Goal: Find specific page/section: Find specific page/section

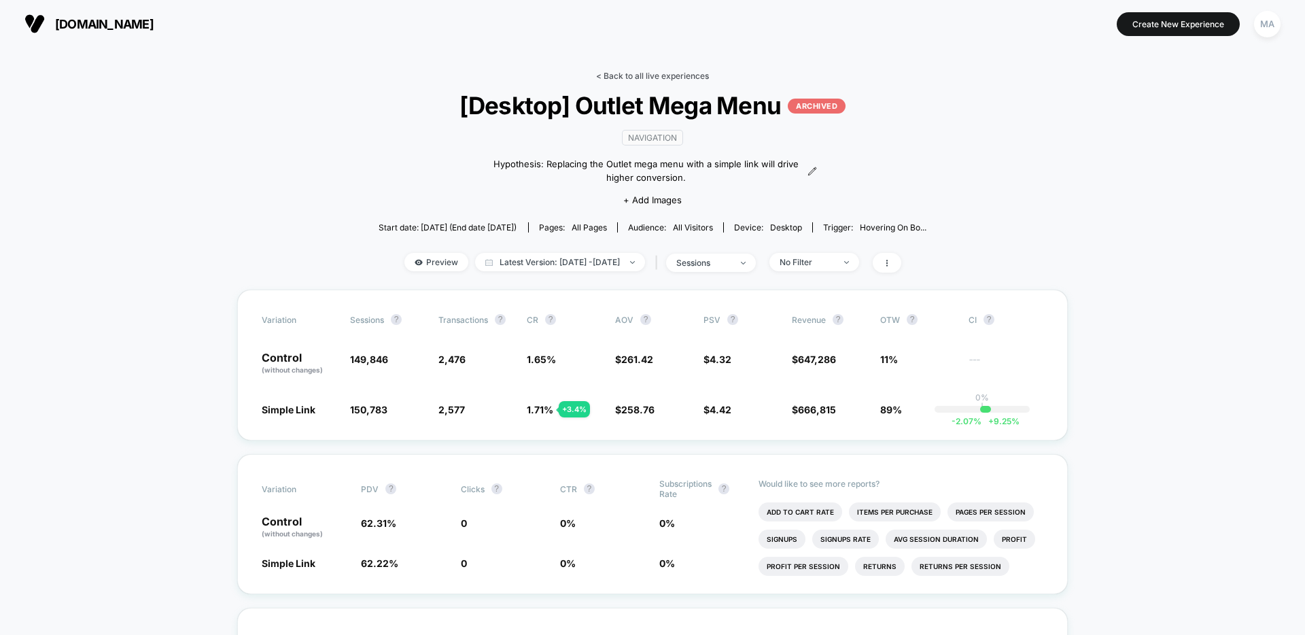
click at [673, 77] on link "< Back to all live experiences" at bounding box center [652, 76] width 113 height 10
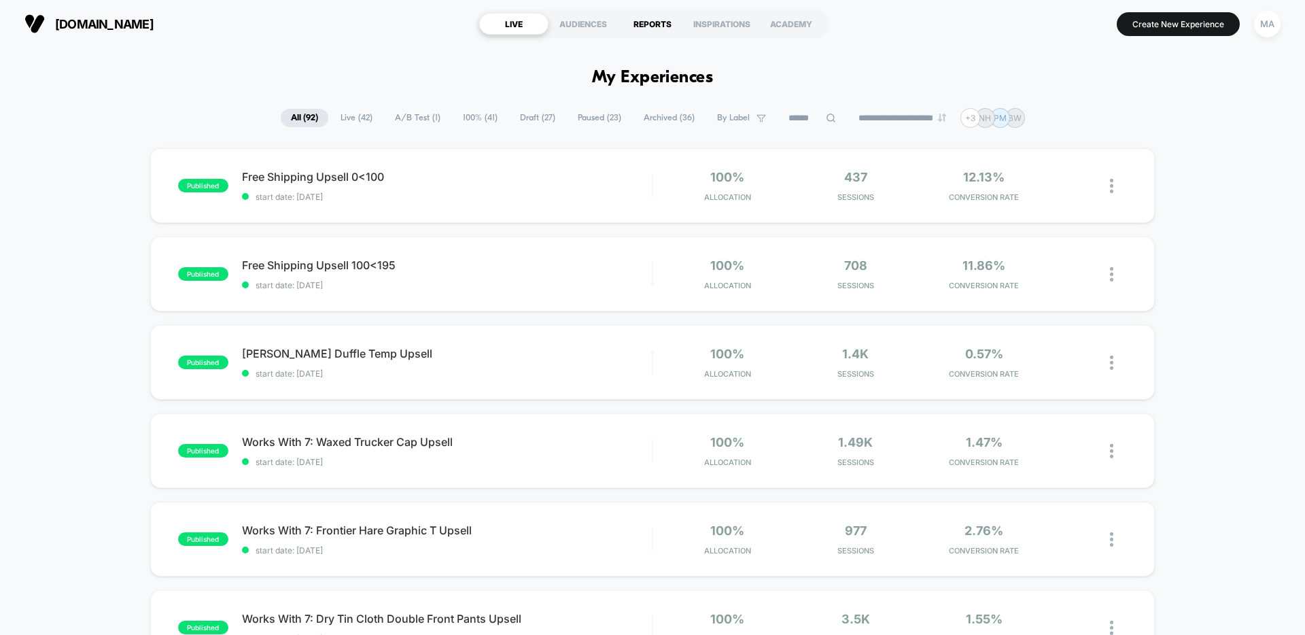
click at [658, 27] on div "REPORTS" at bounding box center [652, 24] width 69 height 22
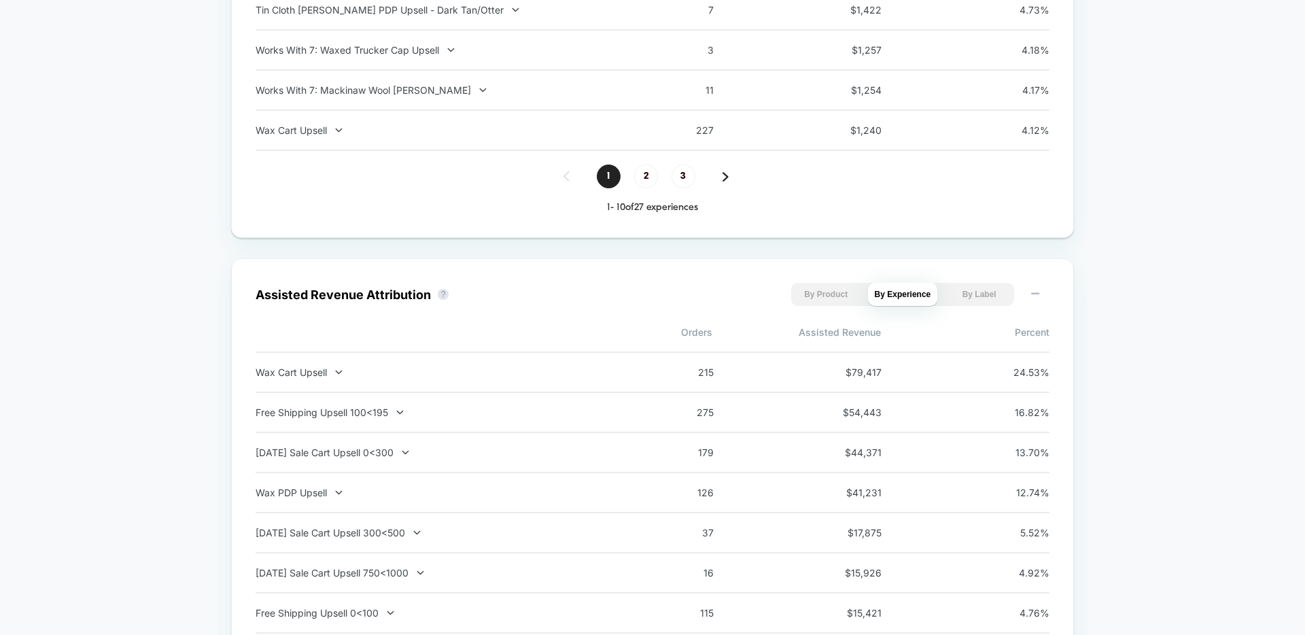
scroll to position [1416, 0]
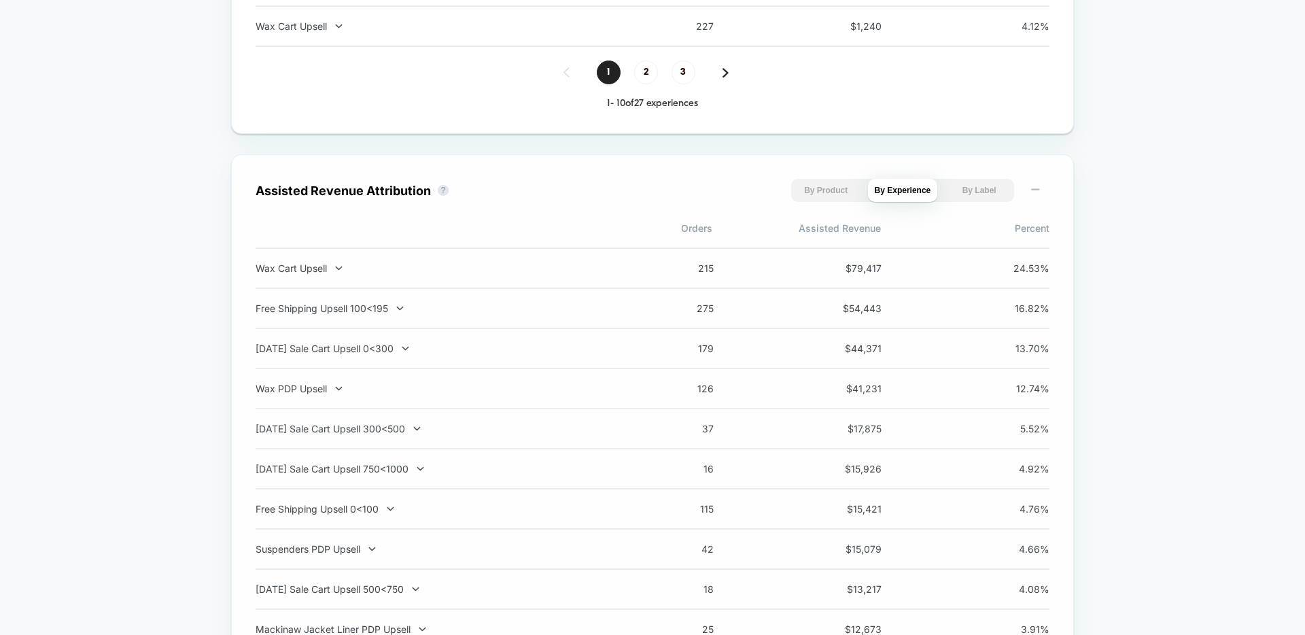
click at [827, 194] on button "By Product" at bounding box center [826, 190] width 70 height 23
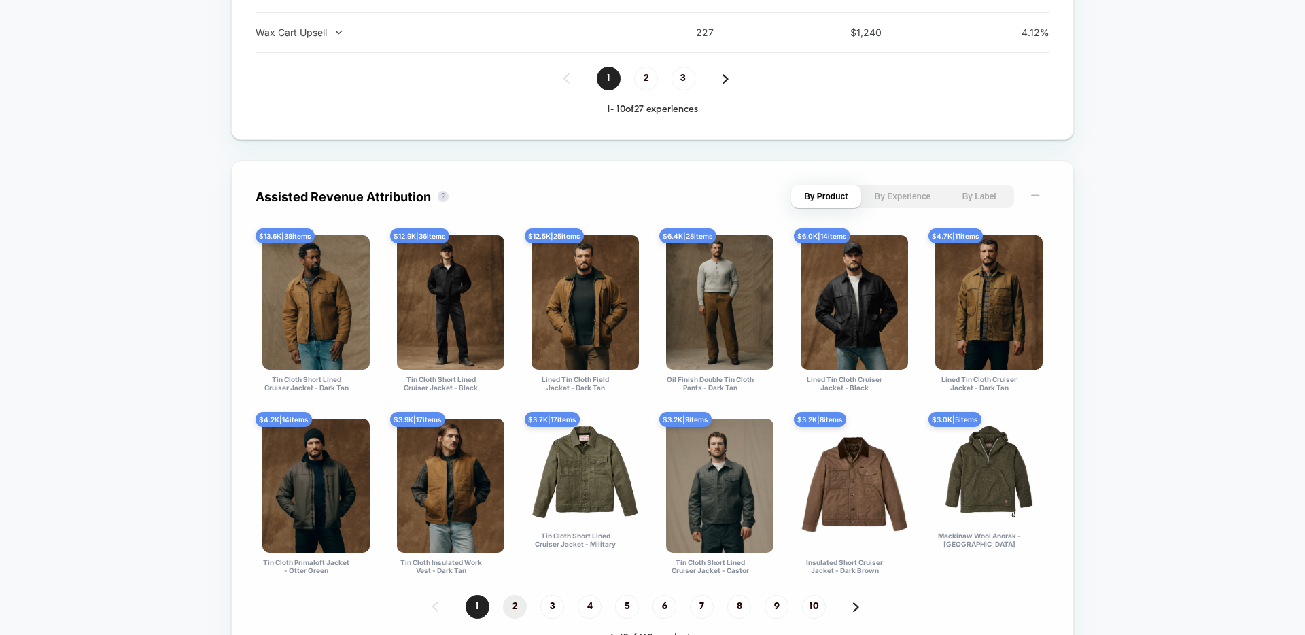
scroll to position [1410, 0]
click at [1034, 196] on rect at bounding box center [1035, 196] width 8 height 2
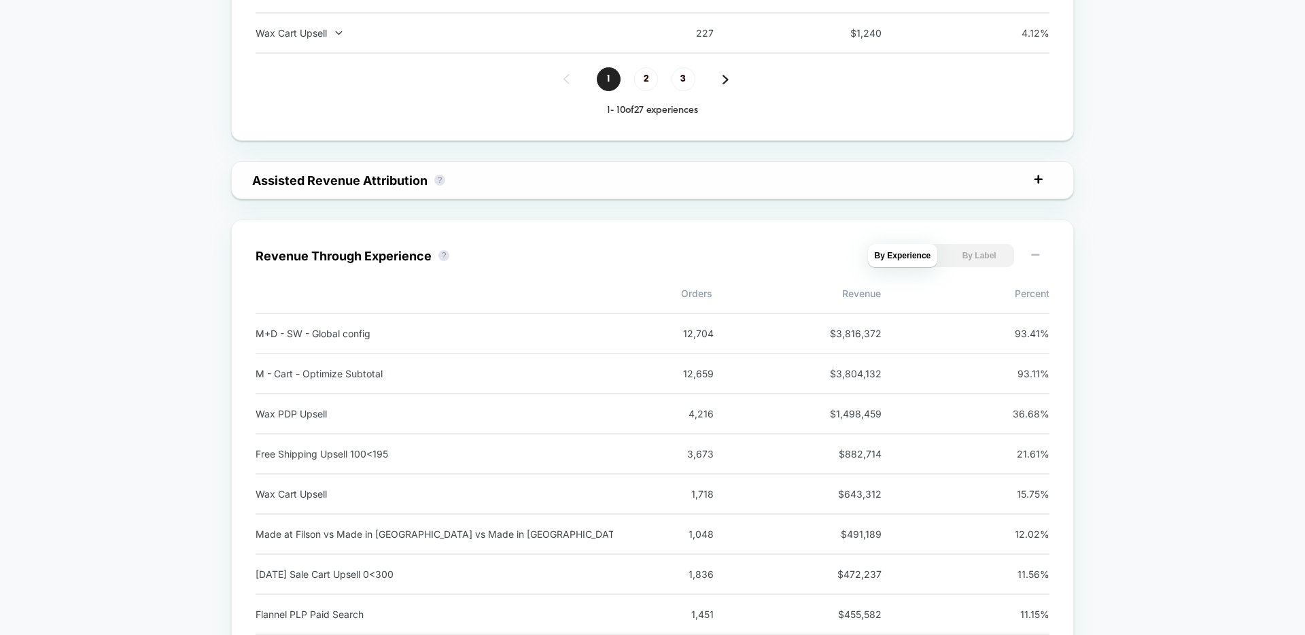
click at [1041, 182] on icon at bounding box center [1039, 180] width 14 height 14
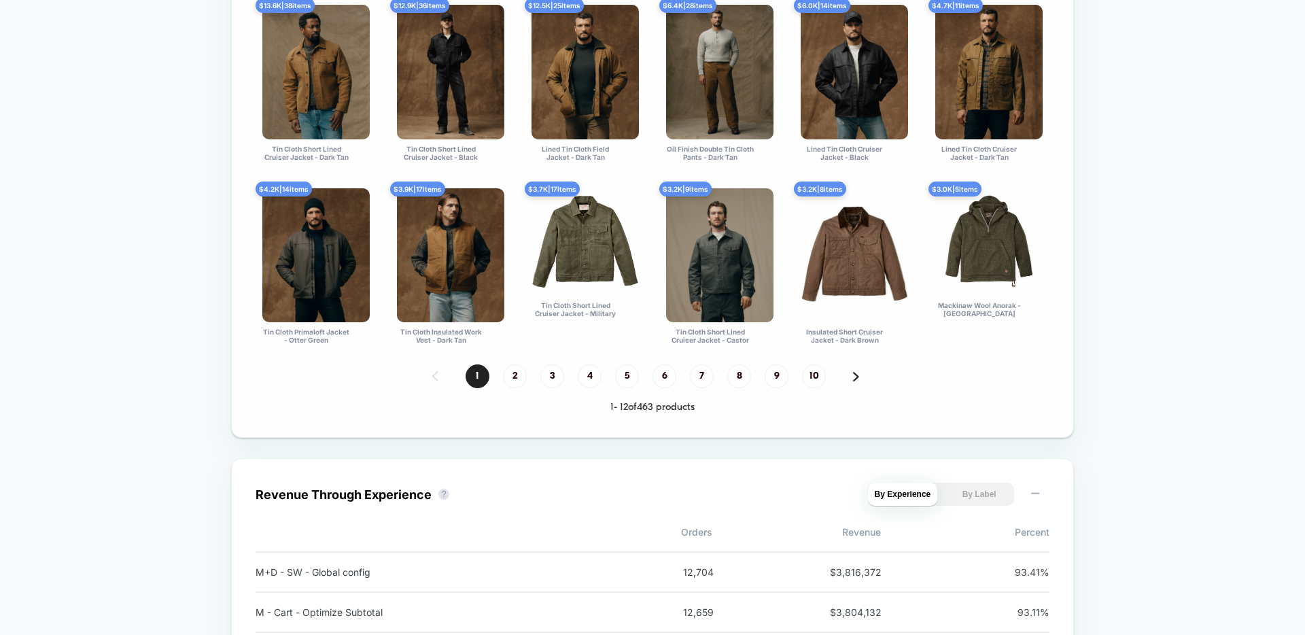
scroll to position [1662, 0]
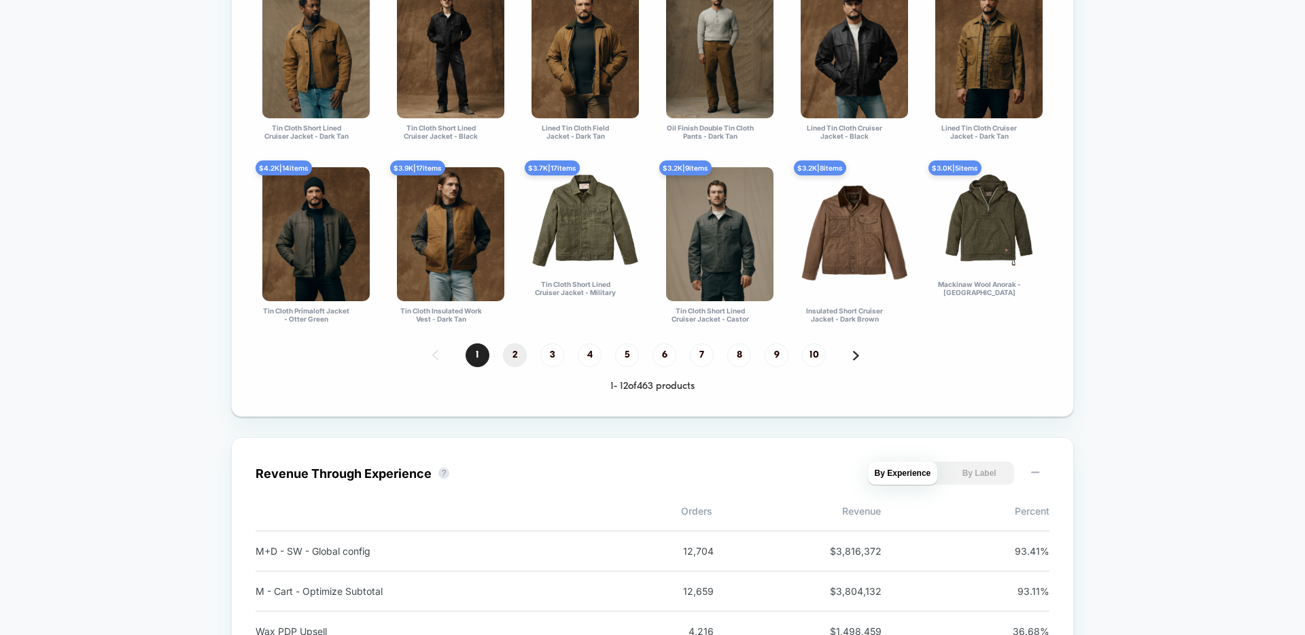
click at [510, 353] on span "2" at bounding box center [515, 355] width 24 height 24
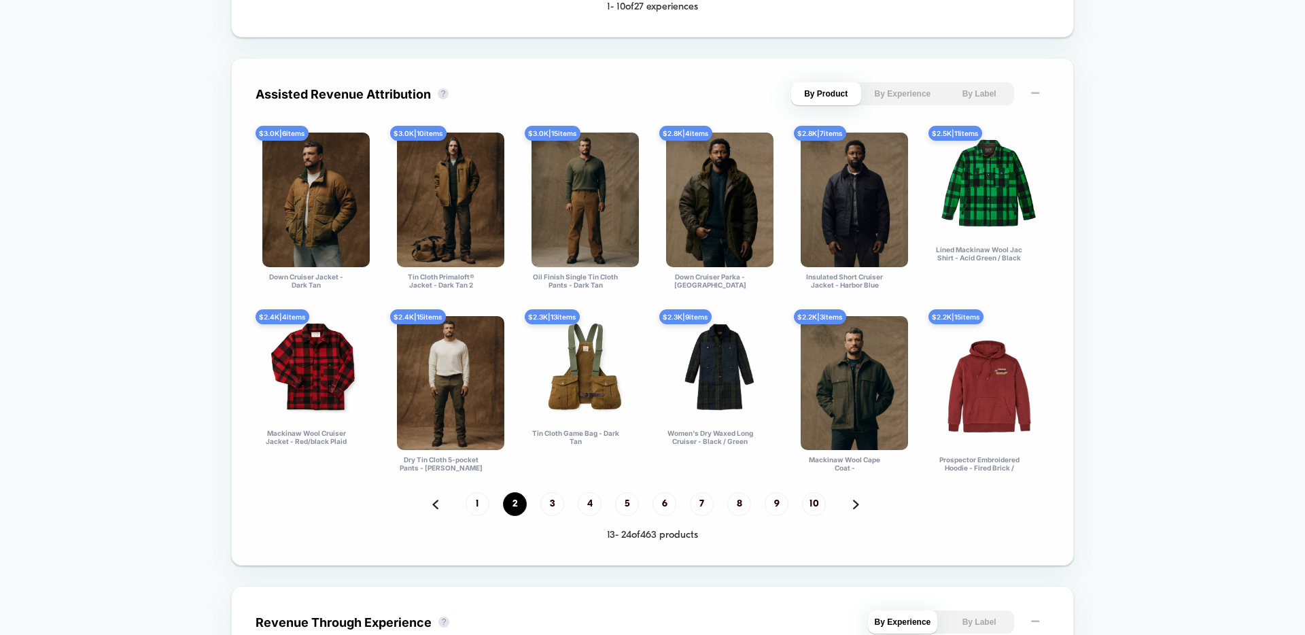
scroll to position [1512, 0]
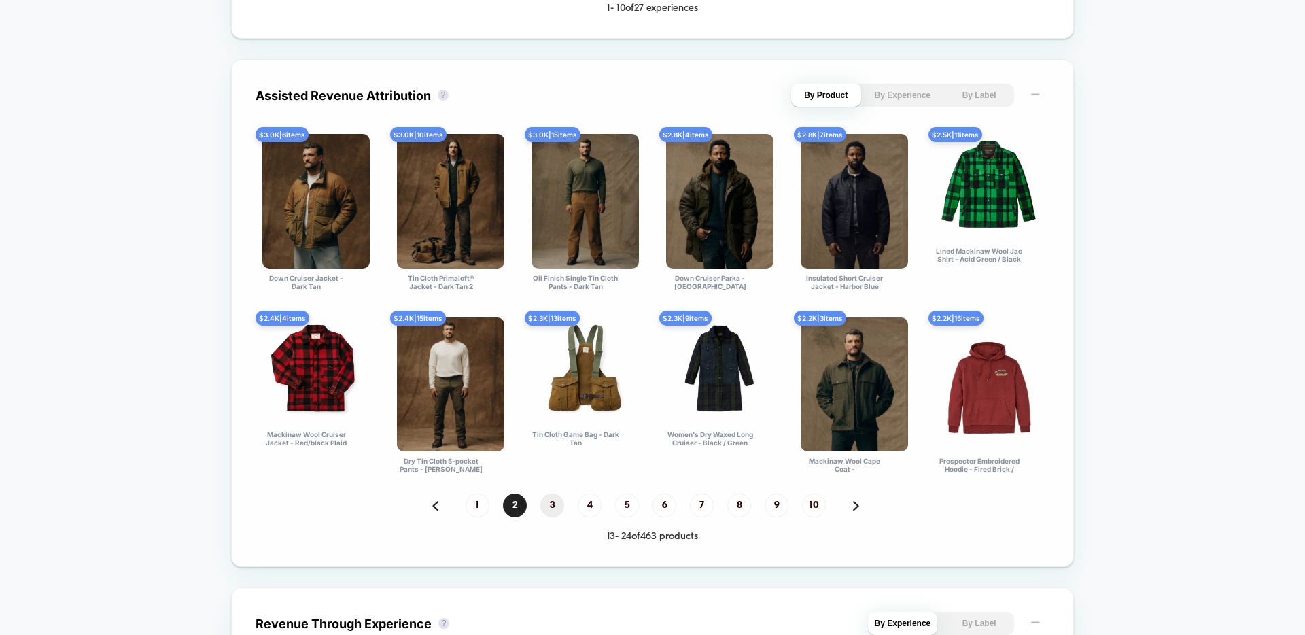
click at [552, 510] on span "3" at bounding box center [552, 505] width 24 height 24
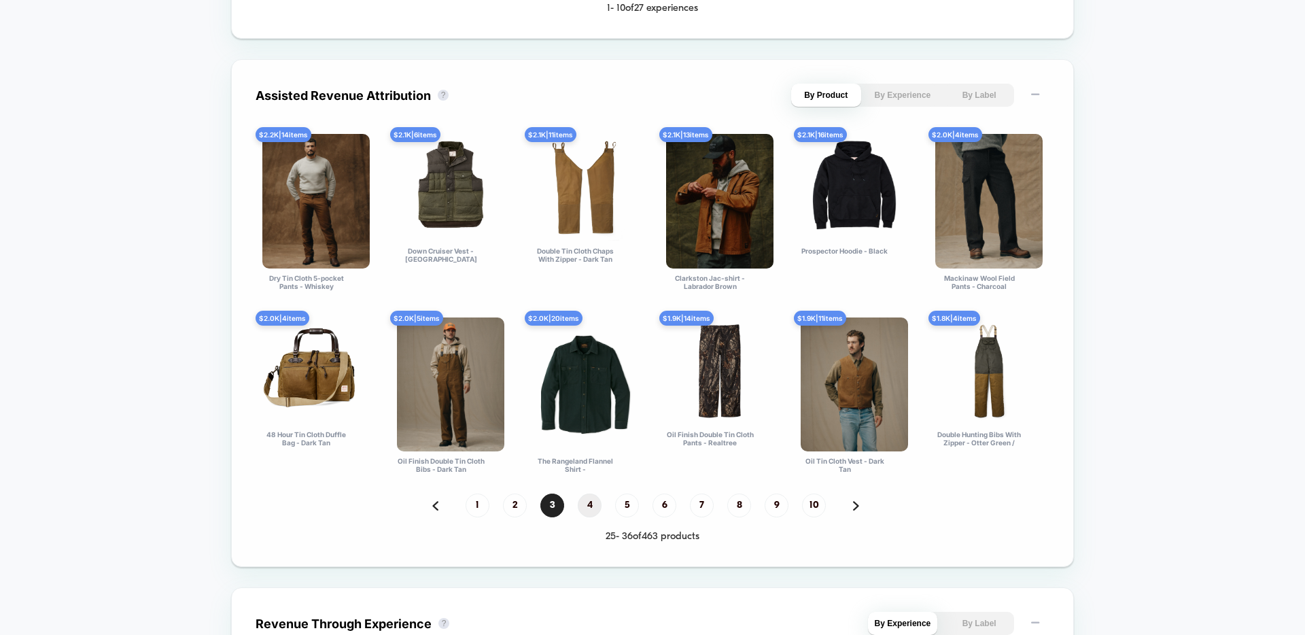
click at [594, 507] on span "4" at bounding box center [590, 505] width 24 height 24
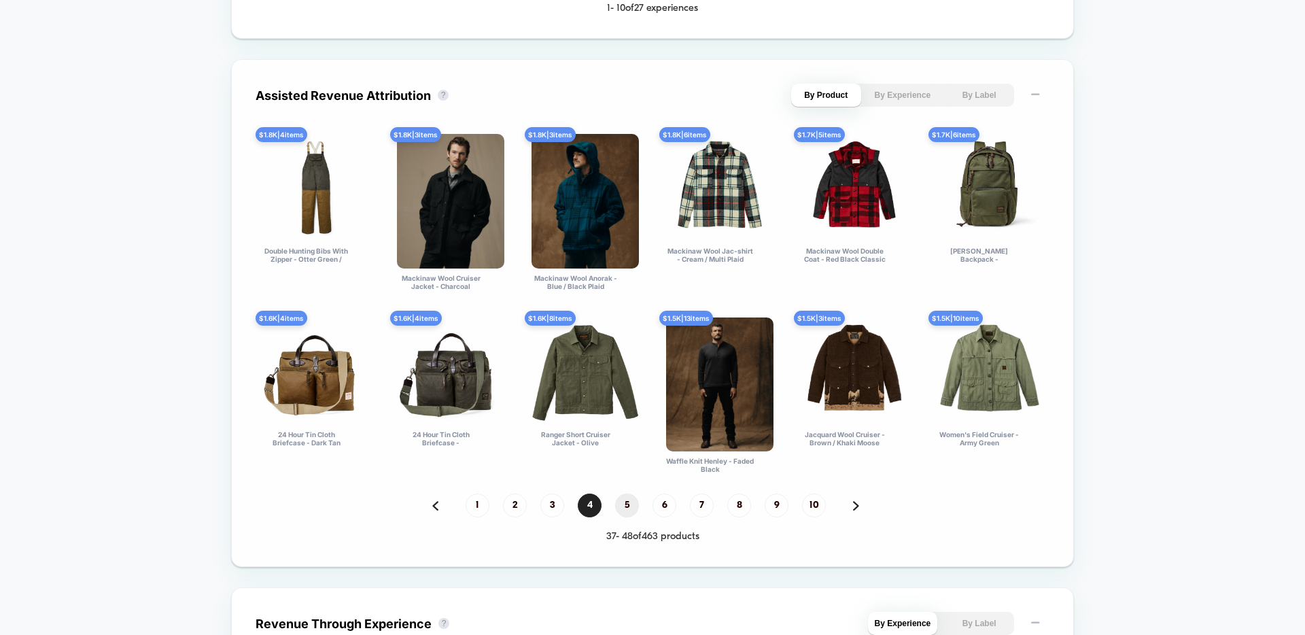
click at [624, 508] on span "5" at bounding box center [627, 505] width 24 height 24
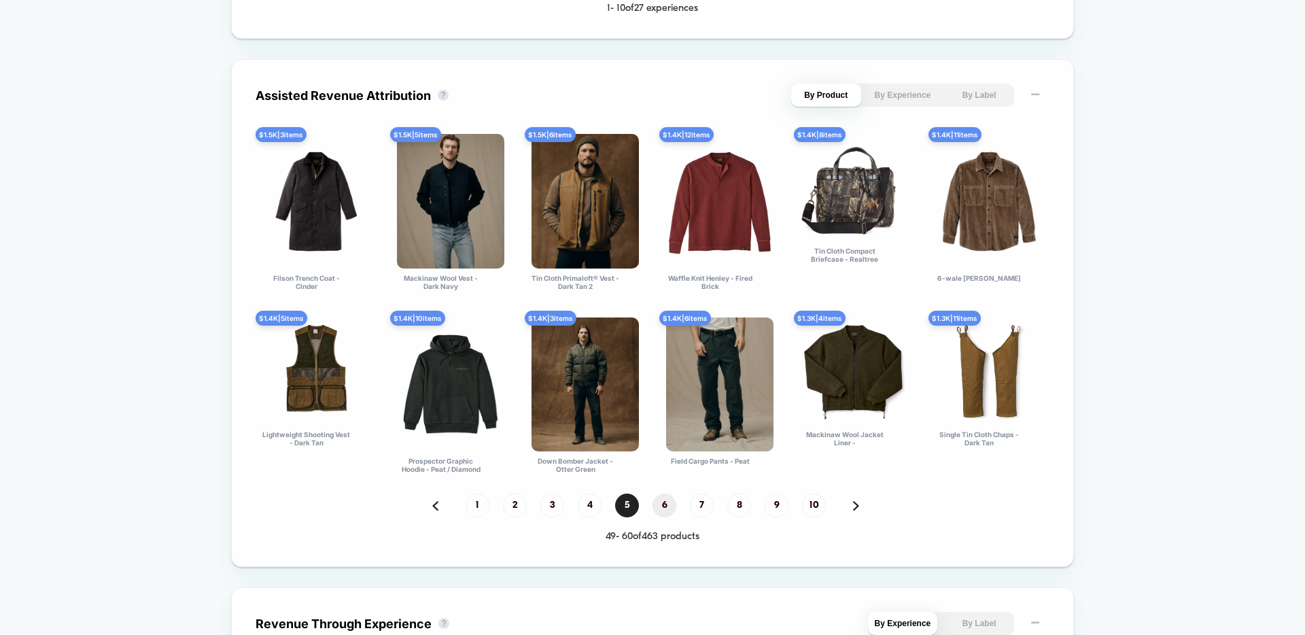
click at [664, 507] on span "6" at bounding box center [665, 505] width 24 height 24
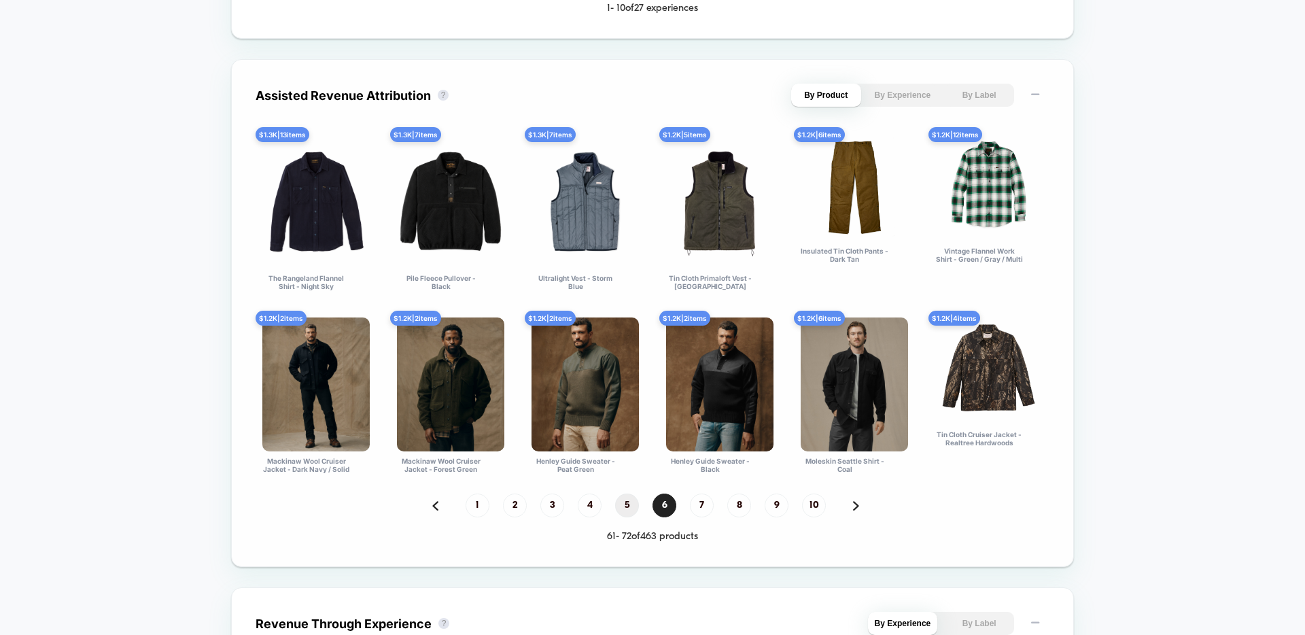
click at [621, 507] on span "5" at bounding box center [627, 505] width 24 height 24
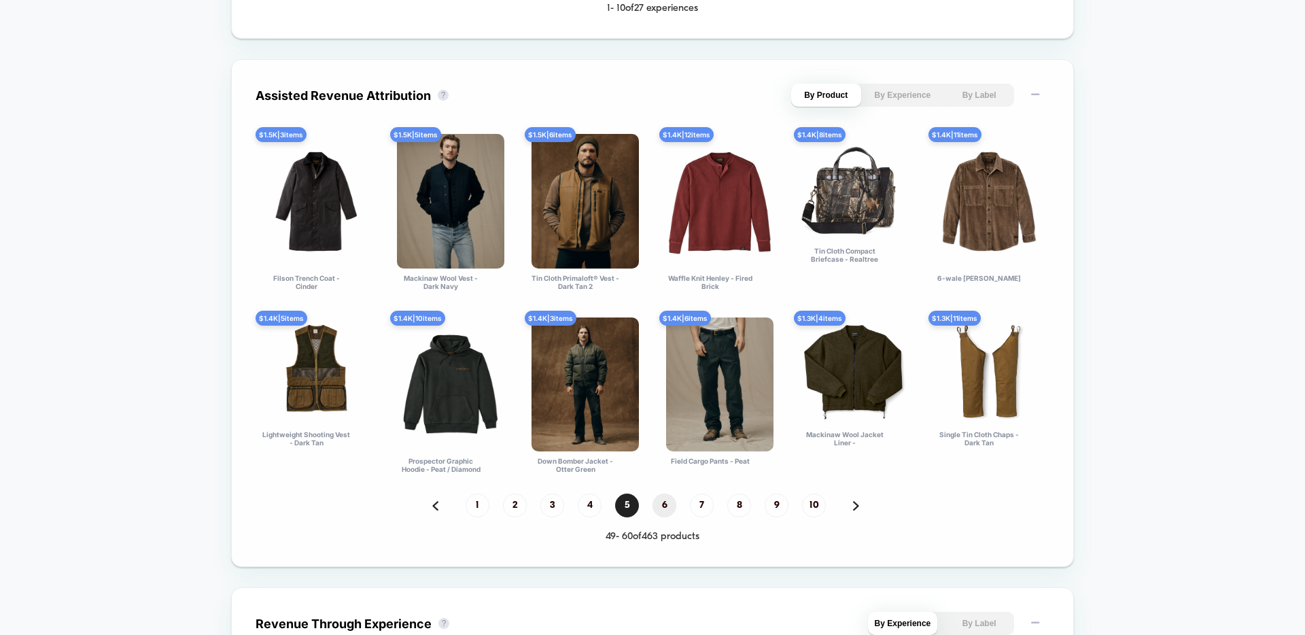
click at [666, 506] on span "6" at bounding box center [665, 505] width 24 height 24
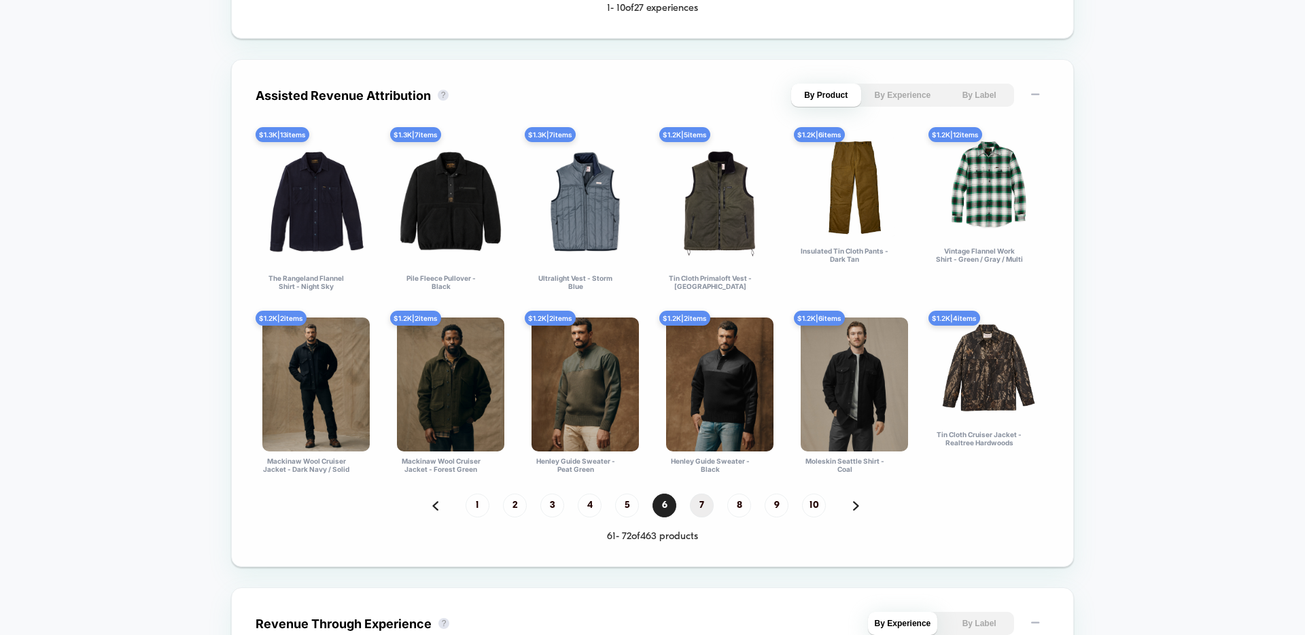
click at [699, 502] on span "7" at bounding box center [702, 505] width 24 height 24
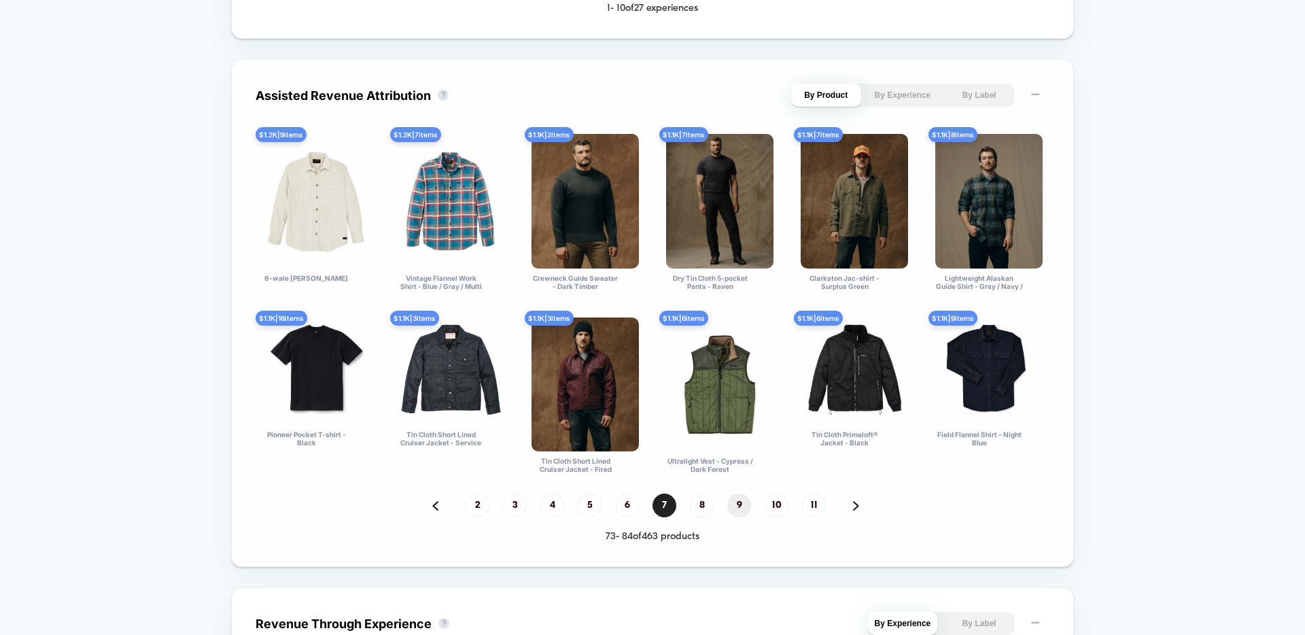
click at [741, 504] on span "9" at bounding box center [739, 505] width 24 height 24
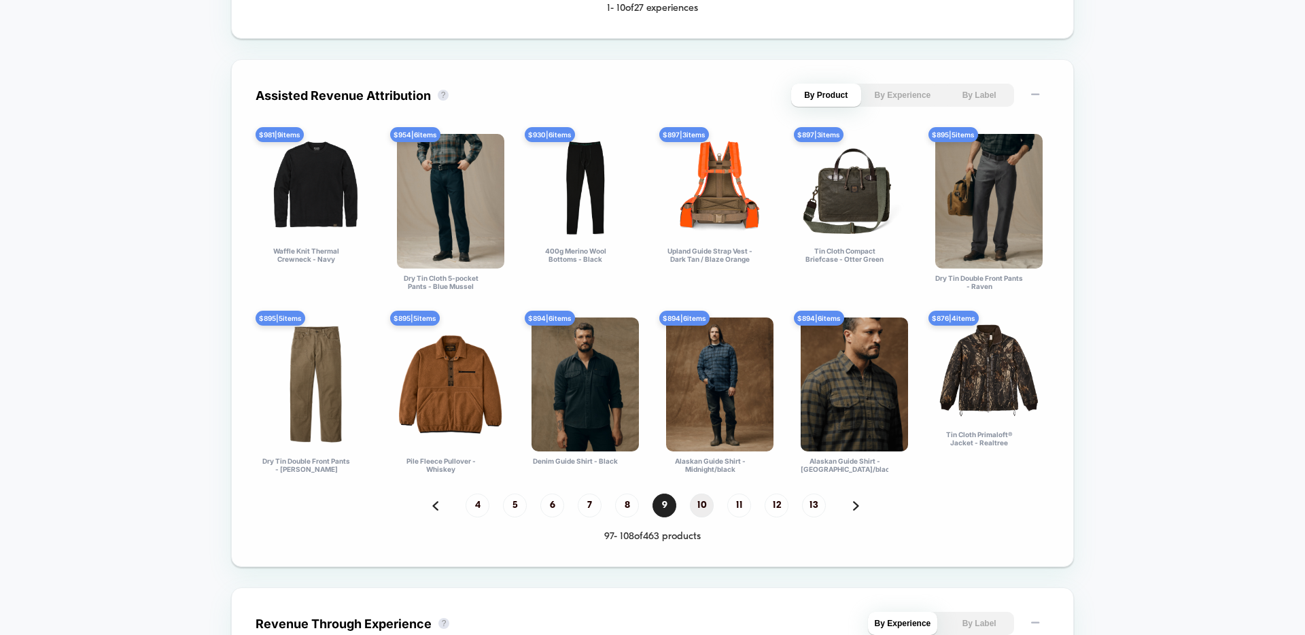
click at [697, 506] on span "10" at bounding box center [702, 505] width 24 height 24
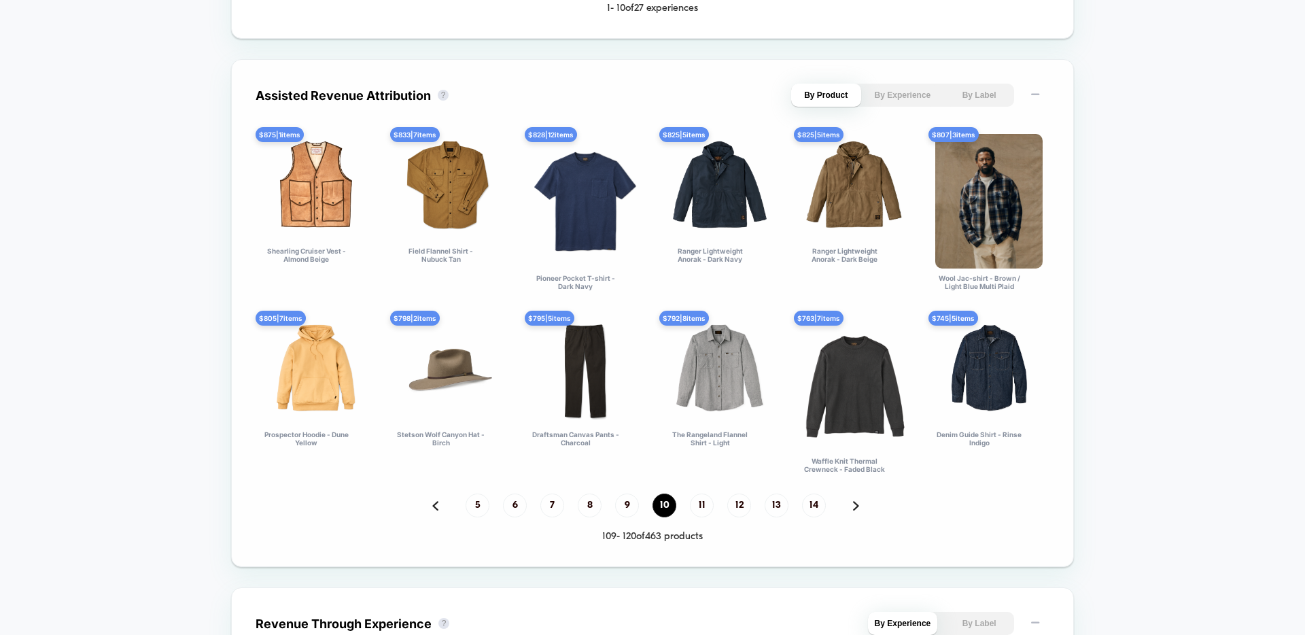
click at [697, 506] on span "11" at bounding box center [702, 505] width 24 height 24
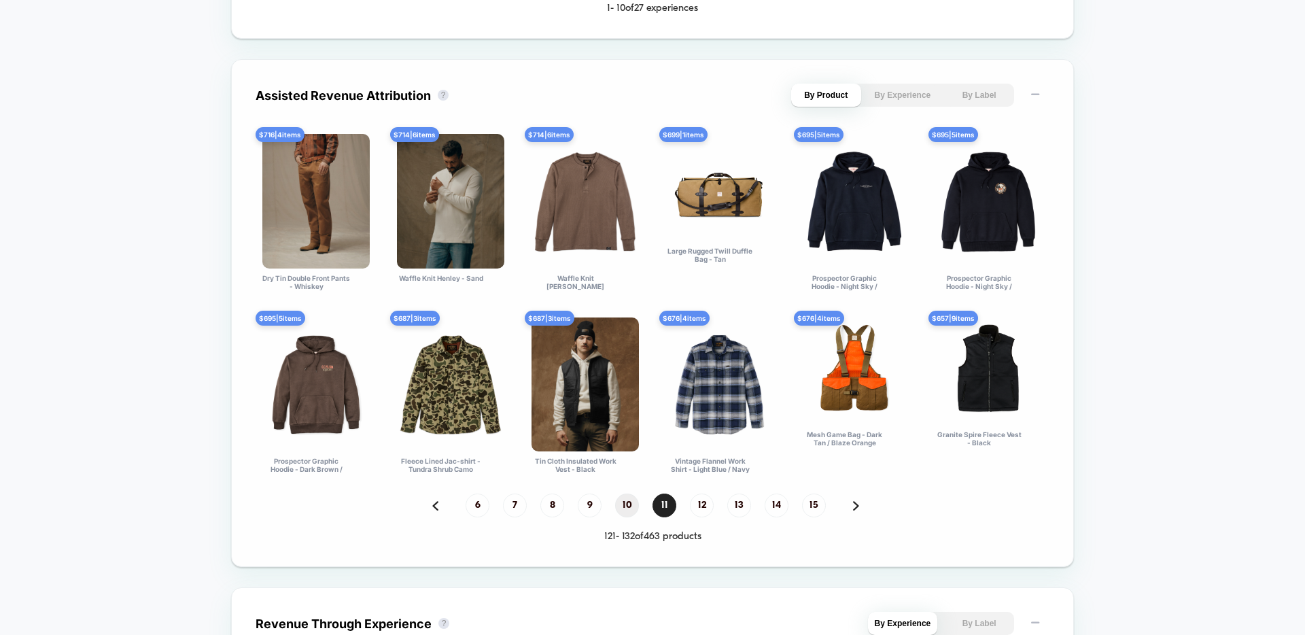
click at [697, 506] on span "12" at bounding box center [702, 505] width 24 height 24
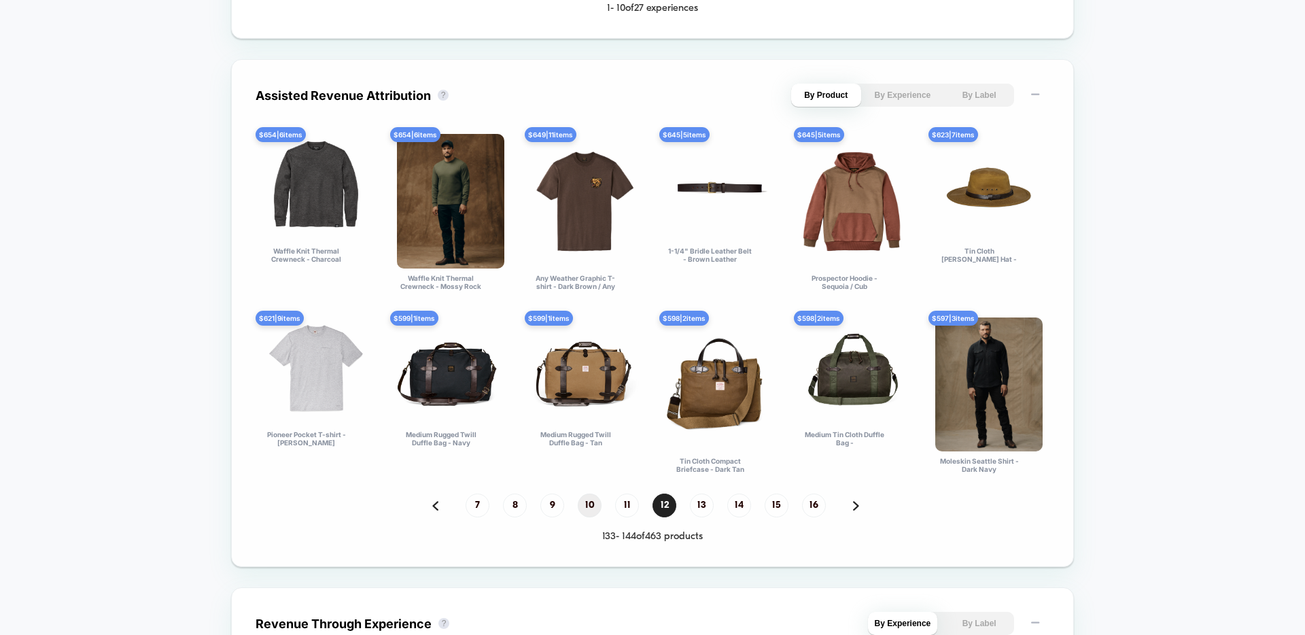
click at [697, 506] on span "13" at bounding box center [702, 505] width 24 height 24
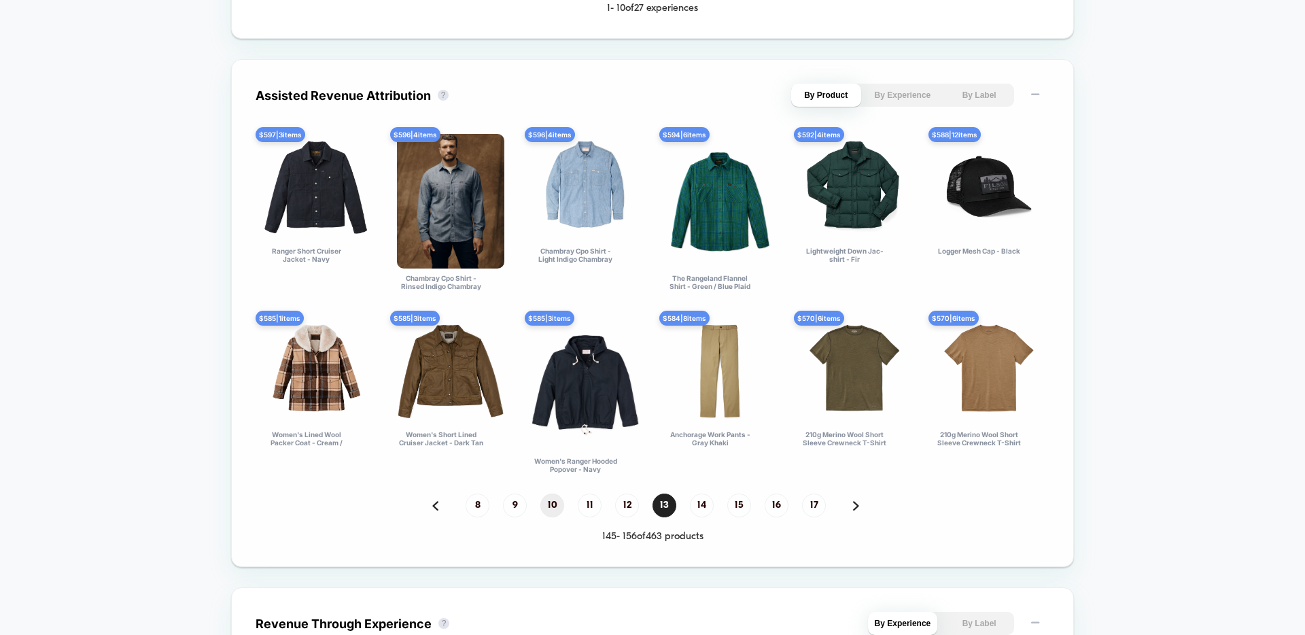
click at [697, 506] on span "14" at bounding box center [702, 505] width 24 height 24
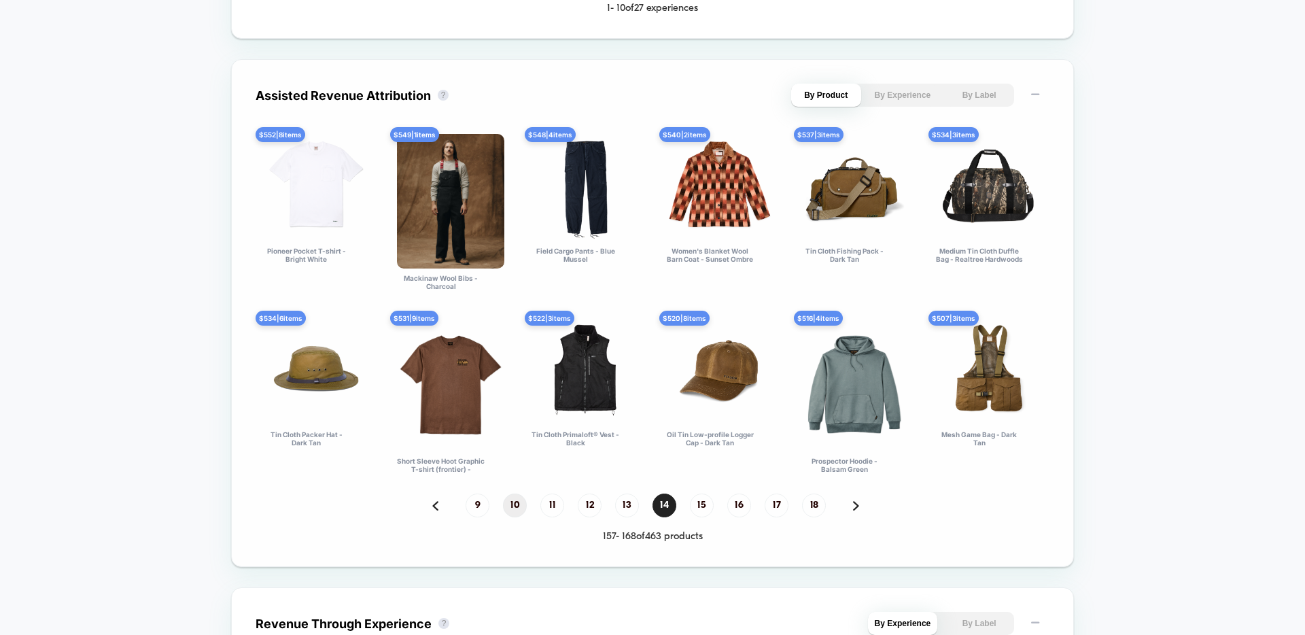
click at [697, 506] on span "15" at bounding box center [702, 505] width 24 height 24
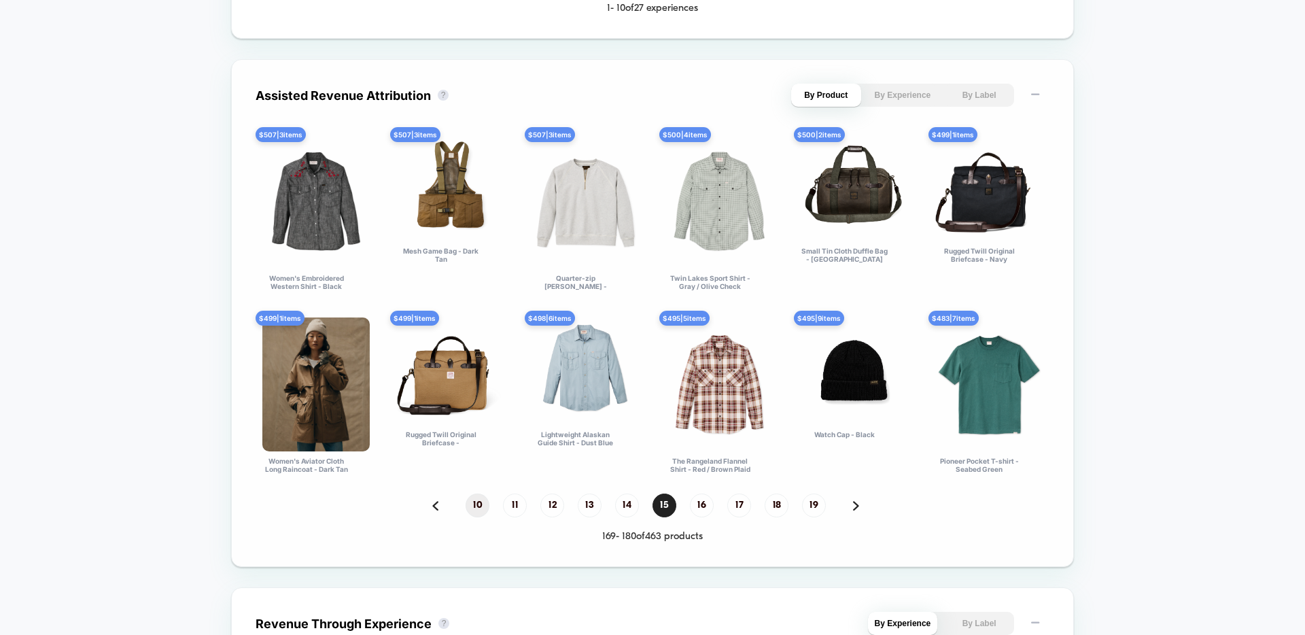
click at [697, 506] on span "16" at bounding box center [702, 505] width 24 height 24
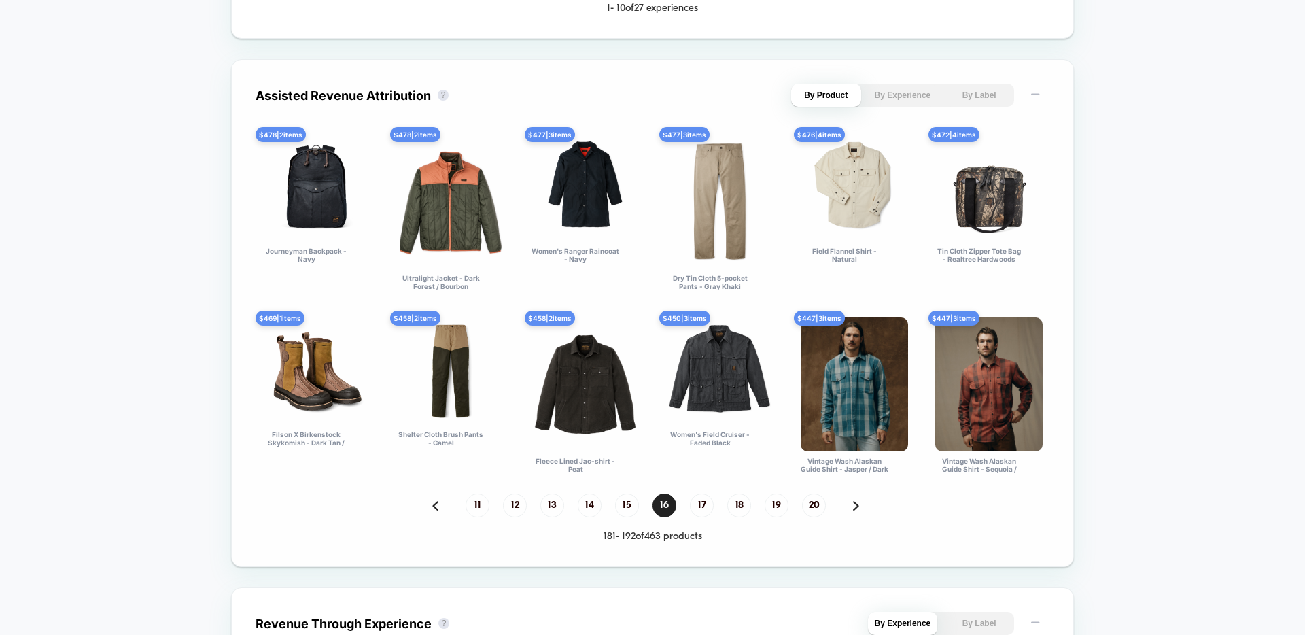
click at [697, 506] on span "17" at bounding box center [702, 505] width 24 height 24
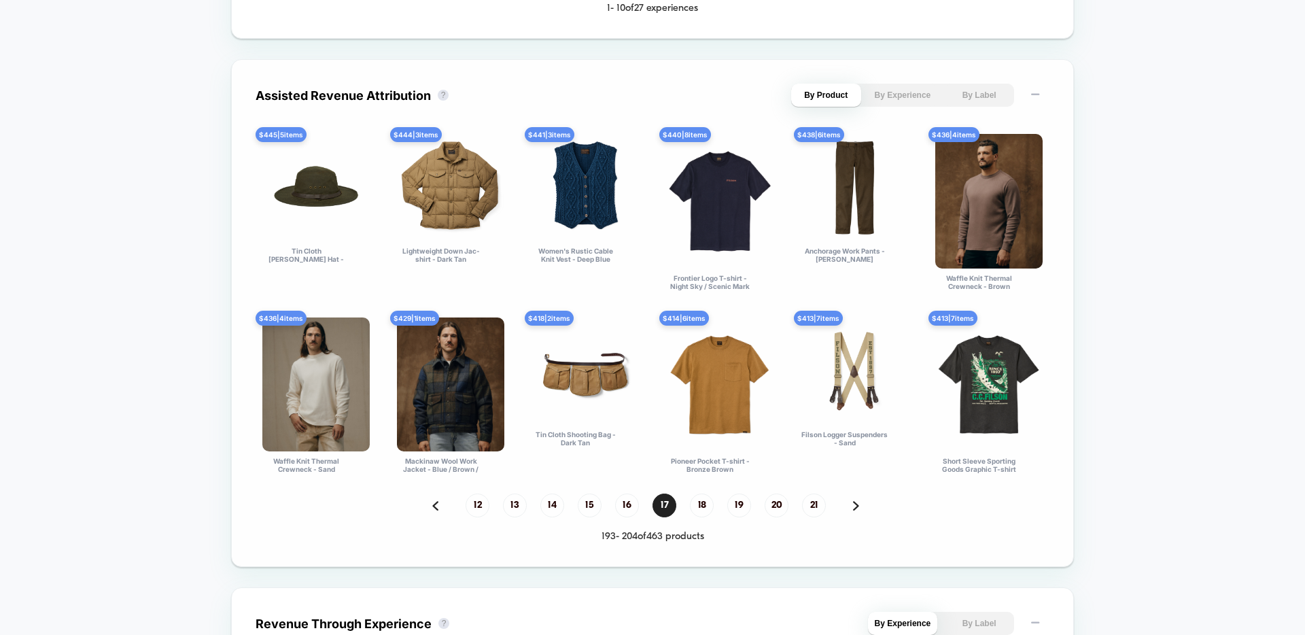
click at [697, 506] on span "18" at bounding box center [702, 505] width 24 height 24
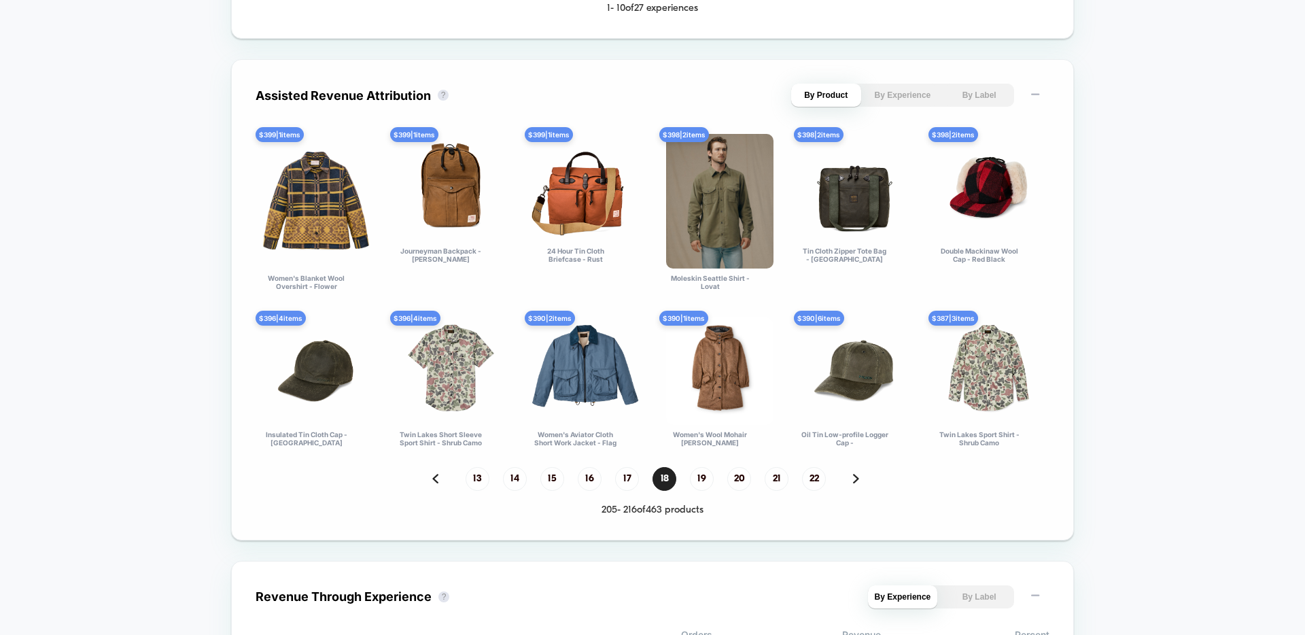
click at [700, 506] on div "205 - 216 of 463 products" at bounding box center [653, 510] width 794 height 12
click at [703, 476] on span "19" at bounding box center [702, 479] width 24 height 24
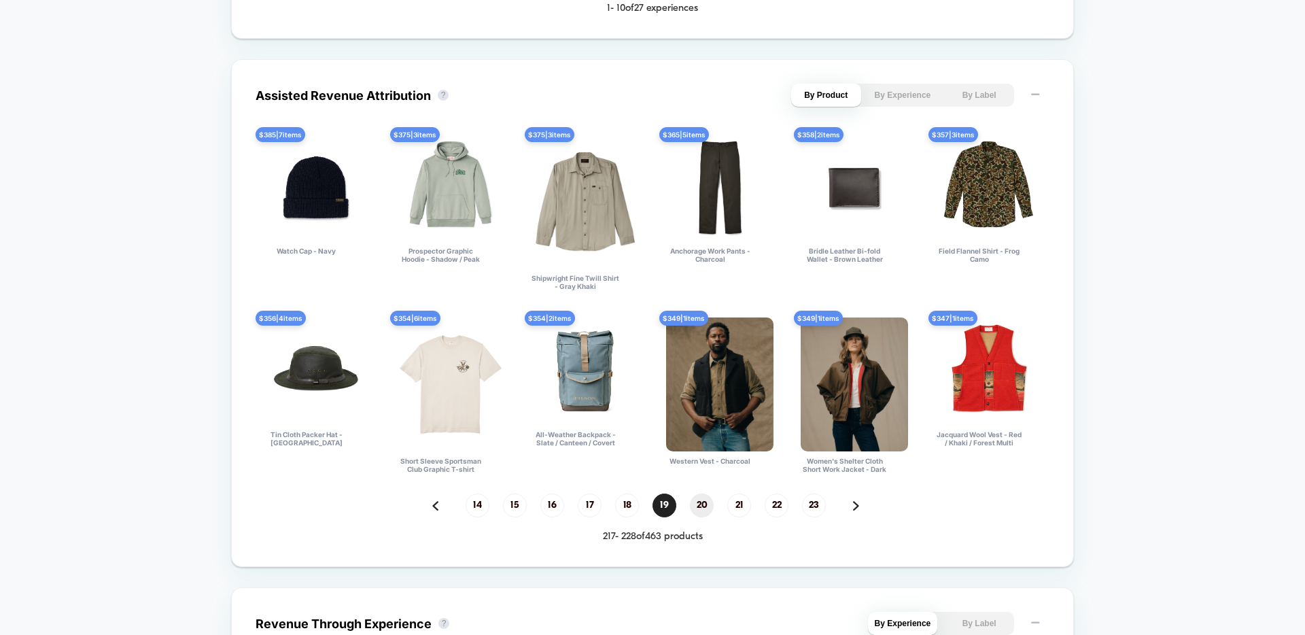
click at [699, 501] on span "20" at bounding box center [702, 505] width 24 height 24
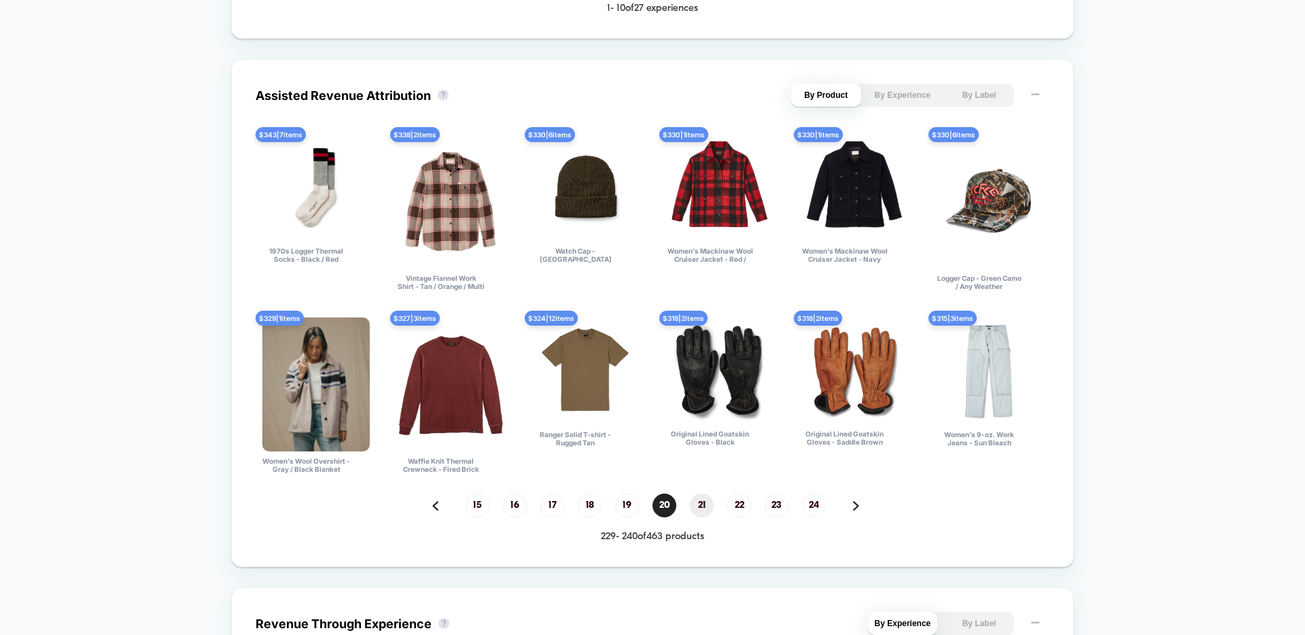
click at [699, 501] on span "21" at bounding box center [702, 505] width 24 height 24
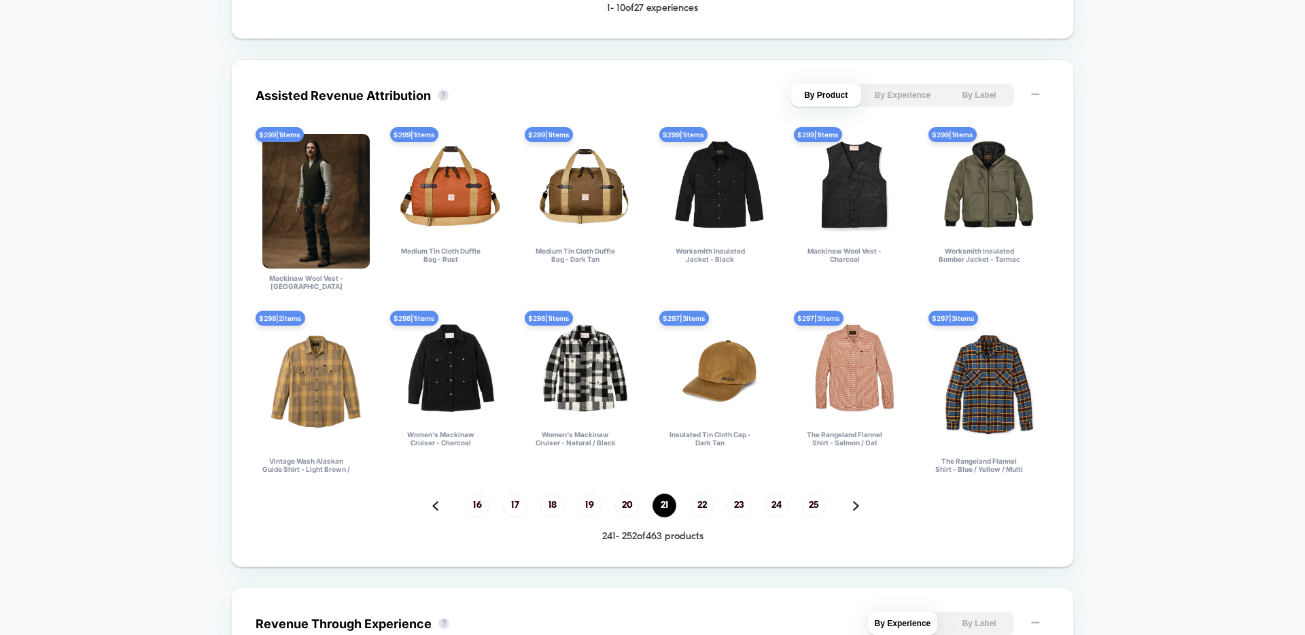
click at [699, 501] on span "22" at bounding box center [702, 505] width 24 height 24
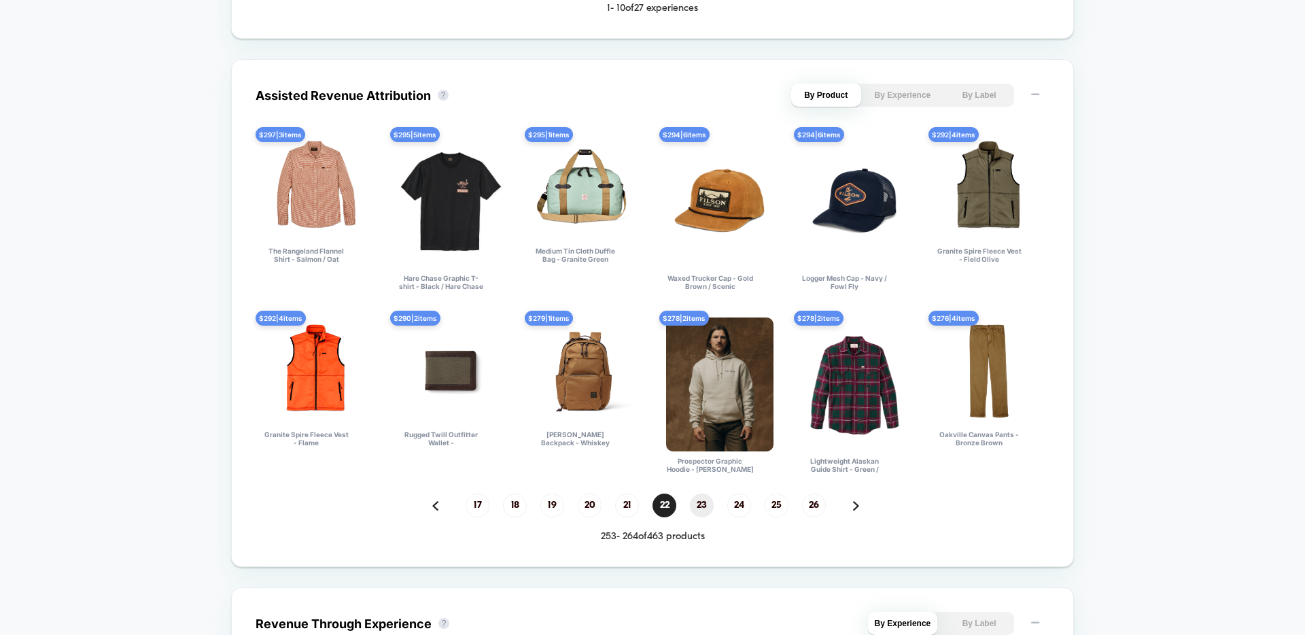
click at [699, 502] on span "23" at bounding box center [702, 505] width 24 height 24
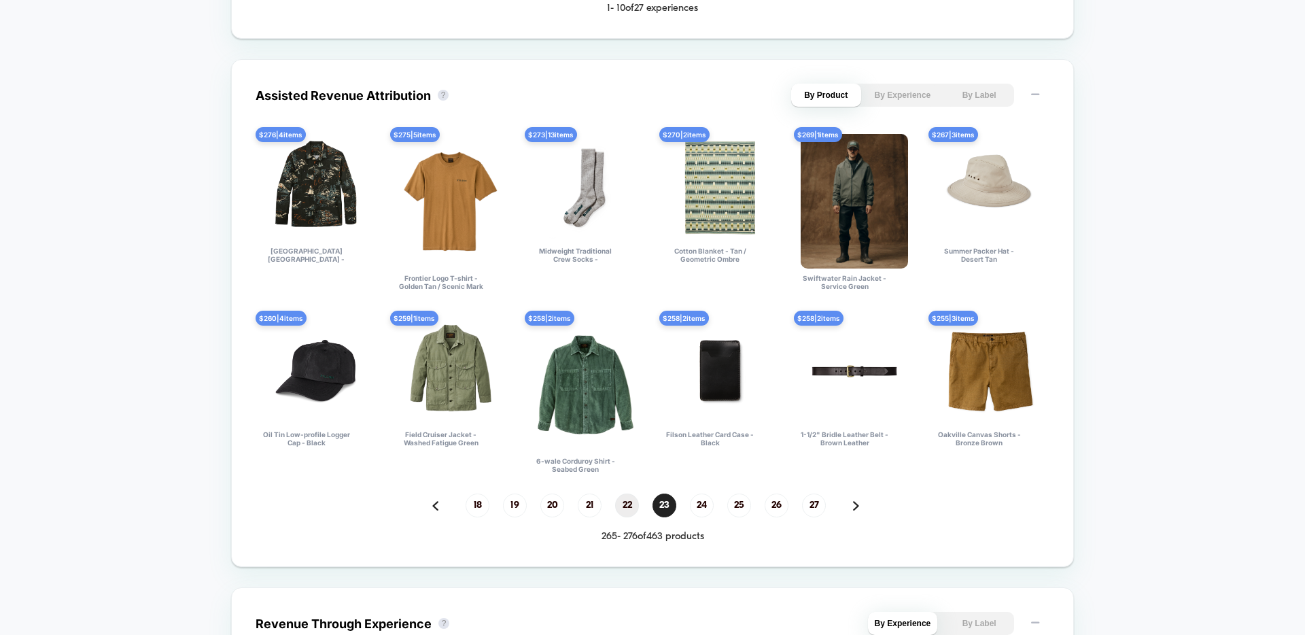
click at [633, 511] on span "22" at bounding box center [627, 505] width 24 height 24
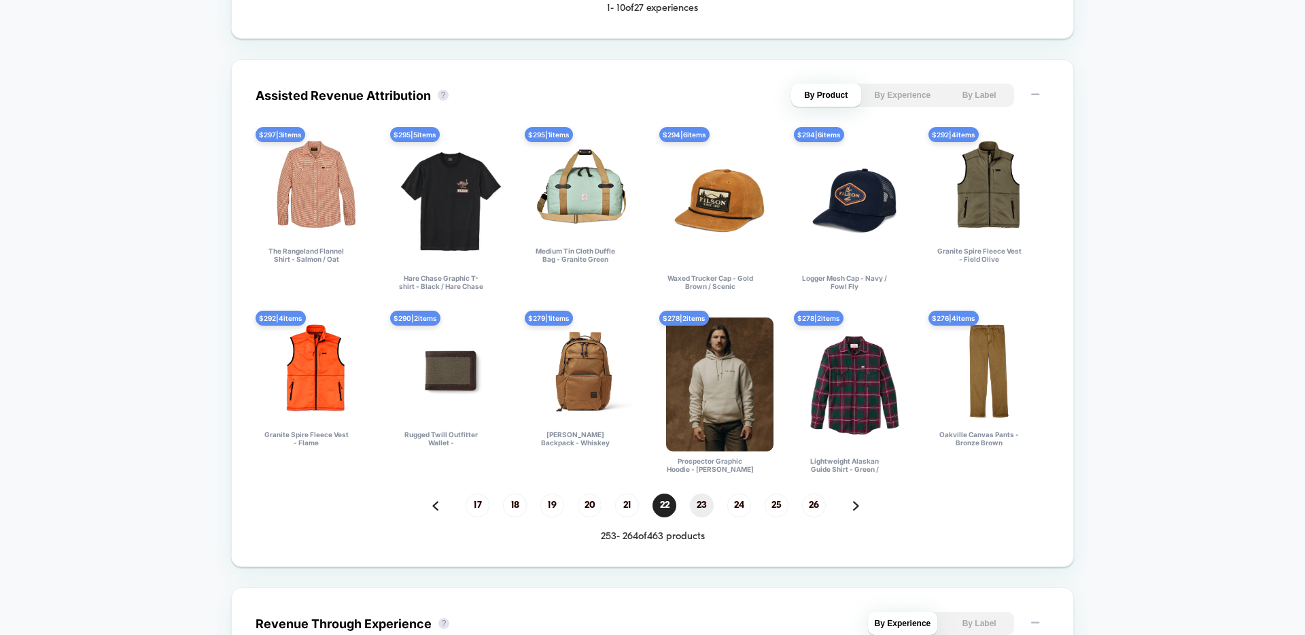
click at [702, 500] on span "23" at bounding box center [702, 505] width 24 height 24
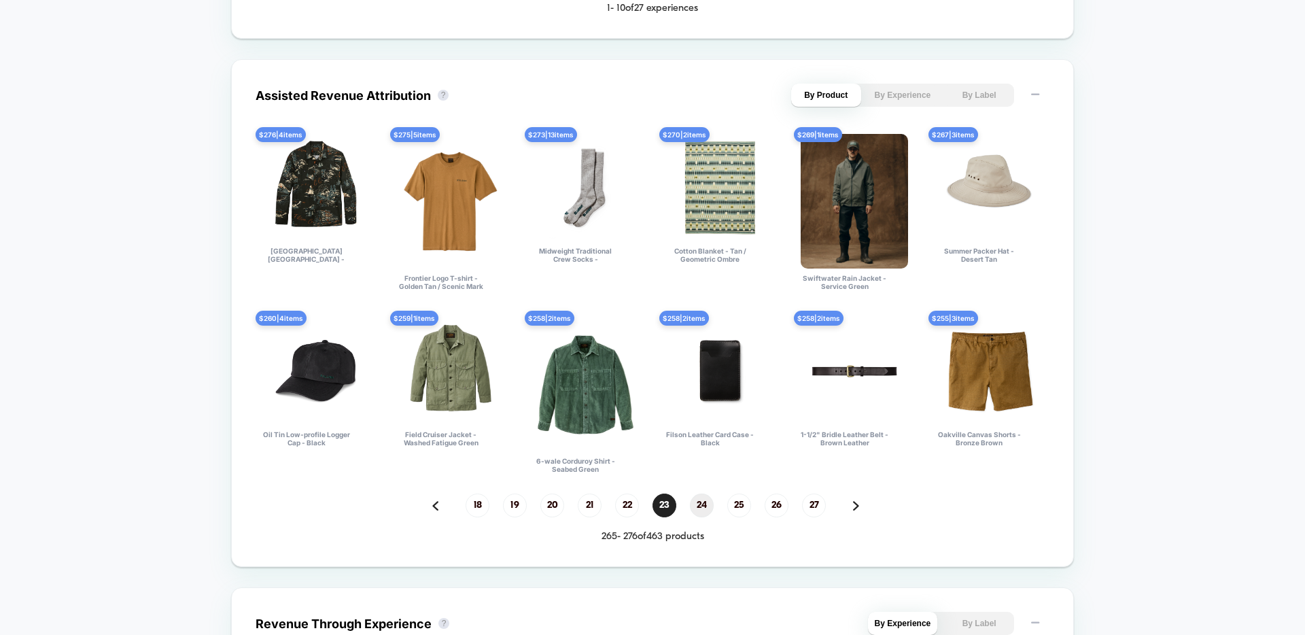
click at [702, 501] on span "24" at bounding box center [702, 505] width 24 height 24
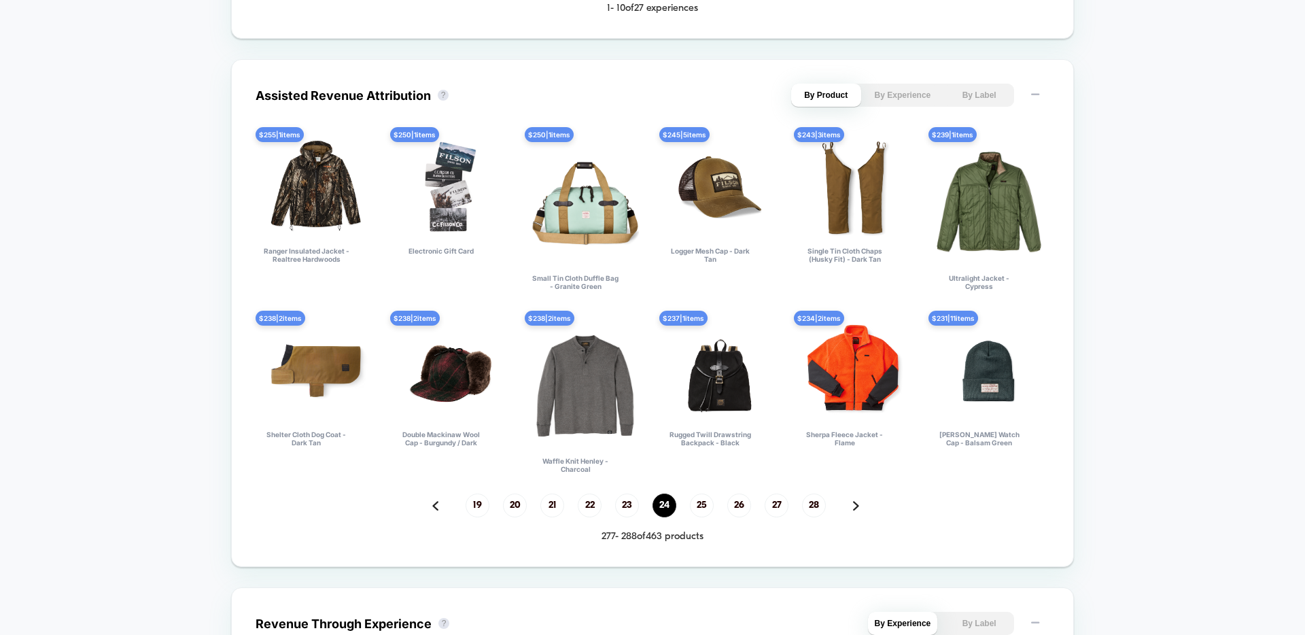
click at [702, 501] on span "25" at bounding box center [702, 505] width 24 height 24
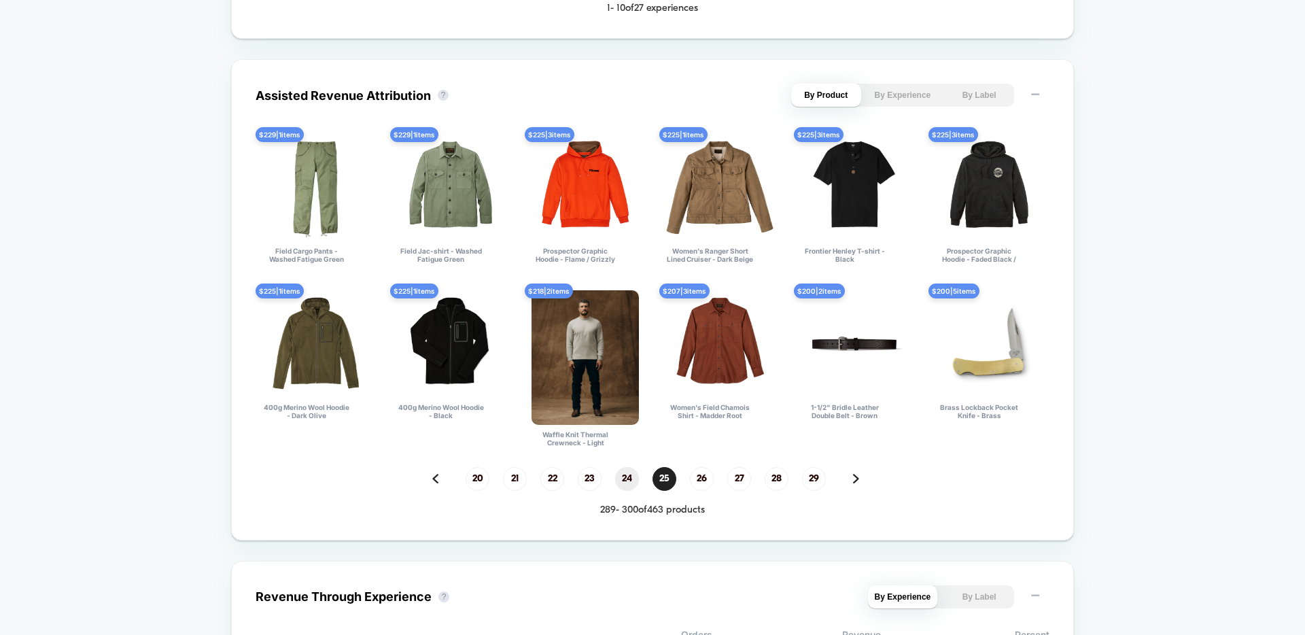
click at [702, 501] on div "20 21 22 23 24 25 26 27 28 29 289 - 300 of 463 products" at bounding box center [653, 491] width 794 height 49
click at [701, 482] on span "26" at bounding box center [702, 479] width 24 height 24
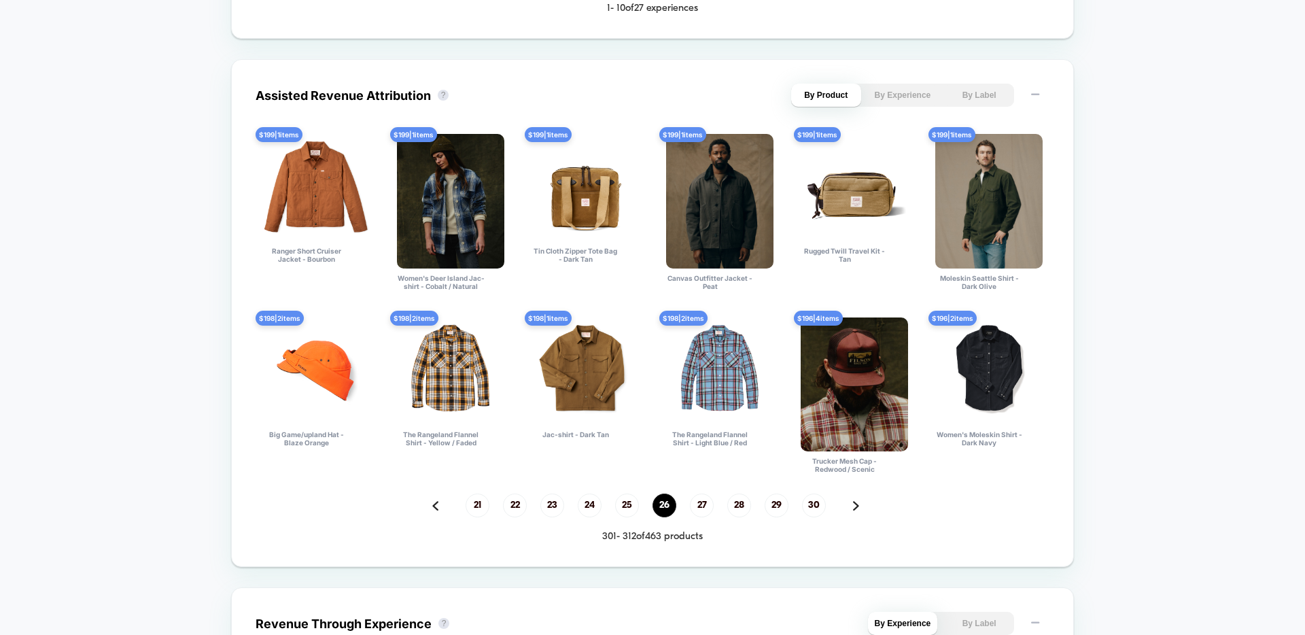
click at [701, 482] on div "Assisted Revenue Attribution ? By Product By Experience By Label $ 199 | 1 item…" at bounding box center [653, 313] width 794 height 459
click at [697, 506] on span "27" at bounding box center [702, 505] width 24 height 24
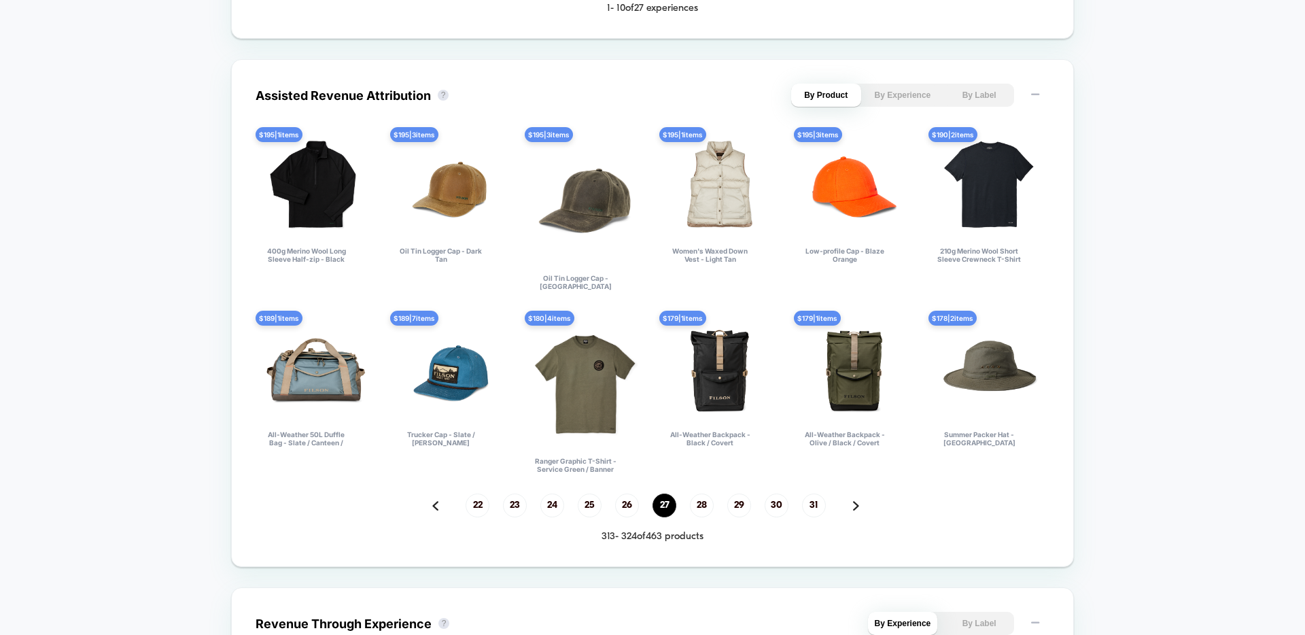
click at [697, 506] on span "28" at bounding box center [702, 505] width 24 height 24
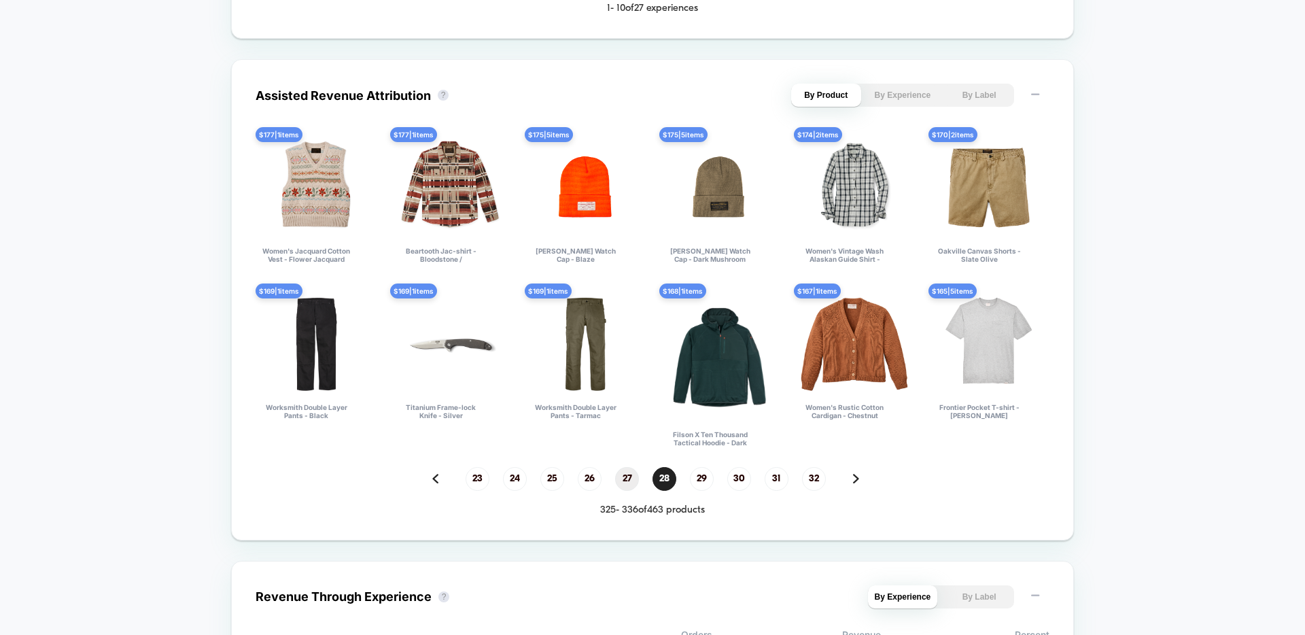
click at [697, 491] on span "29" at bounding box center [702, 479] width 24 height 24
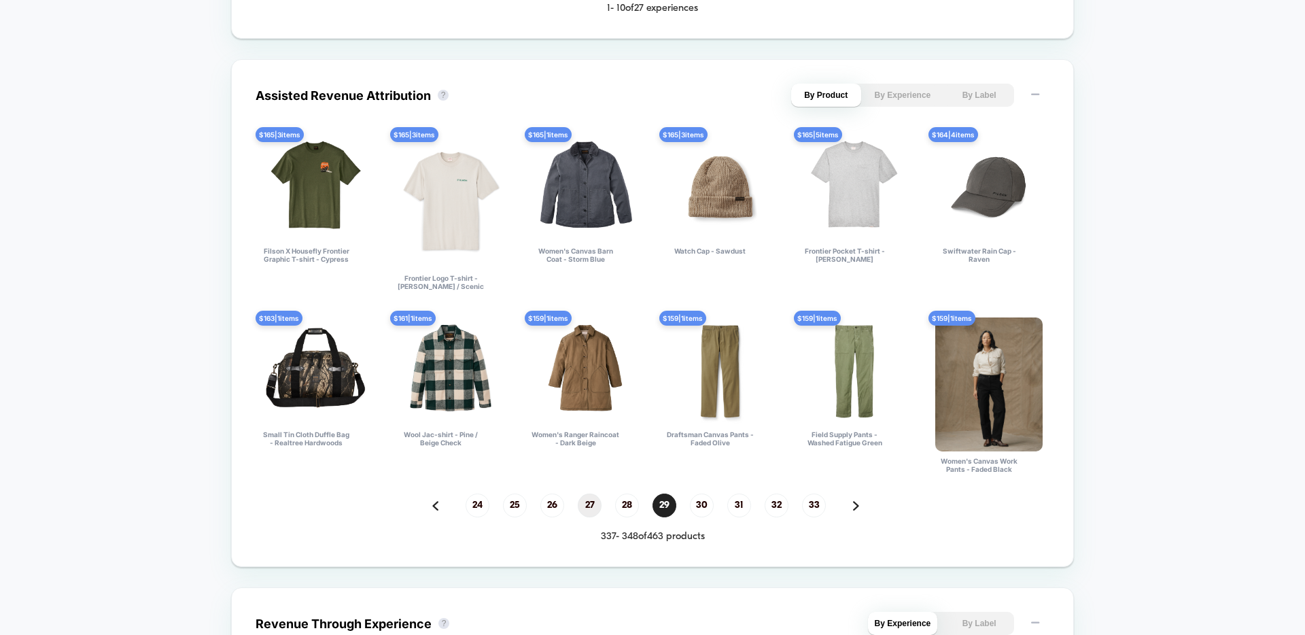
click at [697, 506] on span "30" at bounding box center [702, 505] width 24 height 24
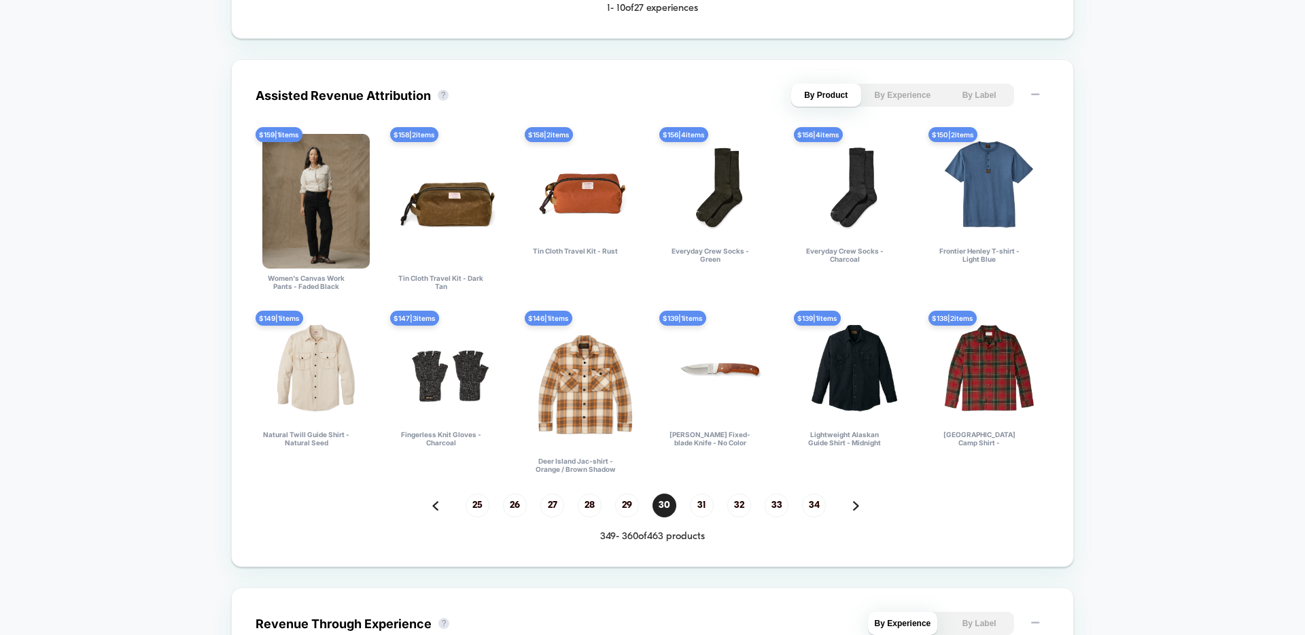
click at [688, 495] on div "25 26 27 28 29 30 31 32 33 34" at bounding box center [653, 505] width 794 height 24
click at [701, 501] on span "31" at bounding box center [702, 505] width 24 height 24
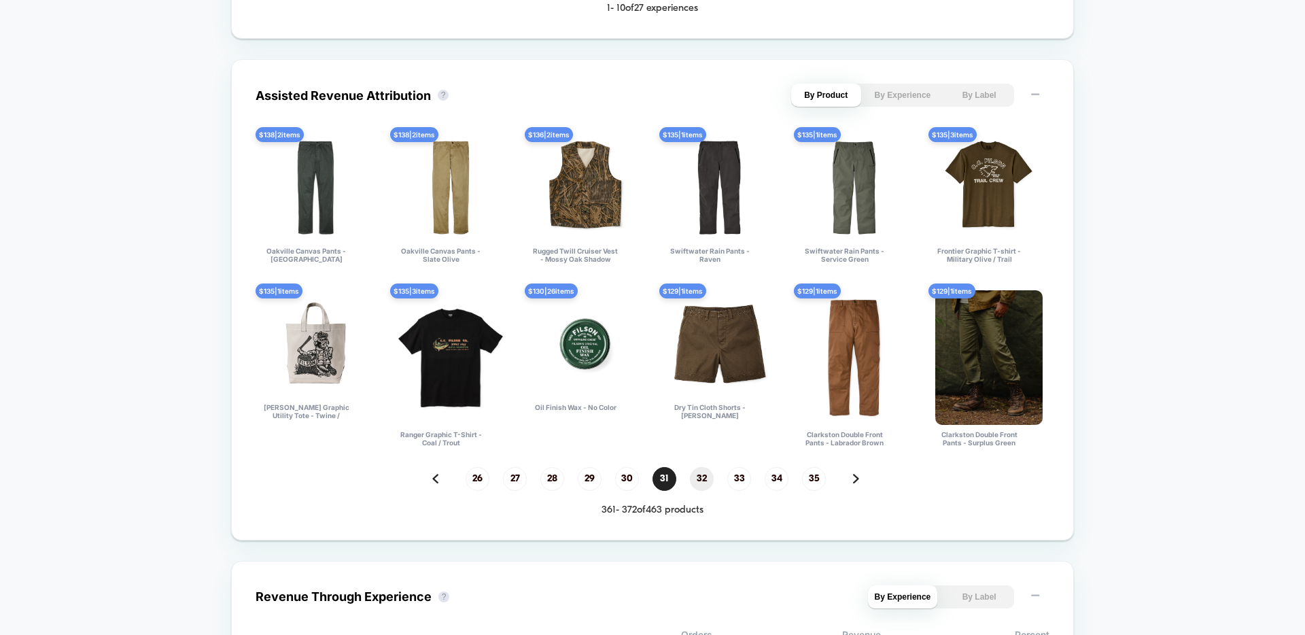
click at [705, 483] on span "32" at bounding box center [702, 479] width 24 height 24
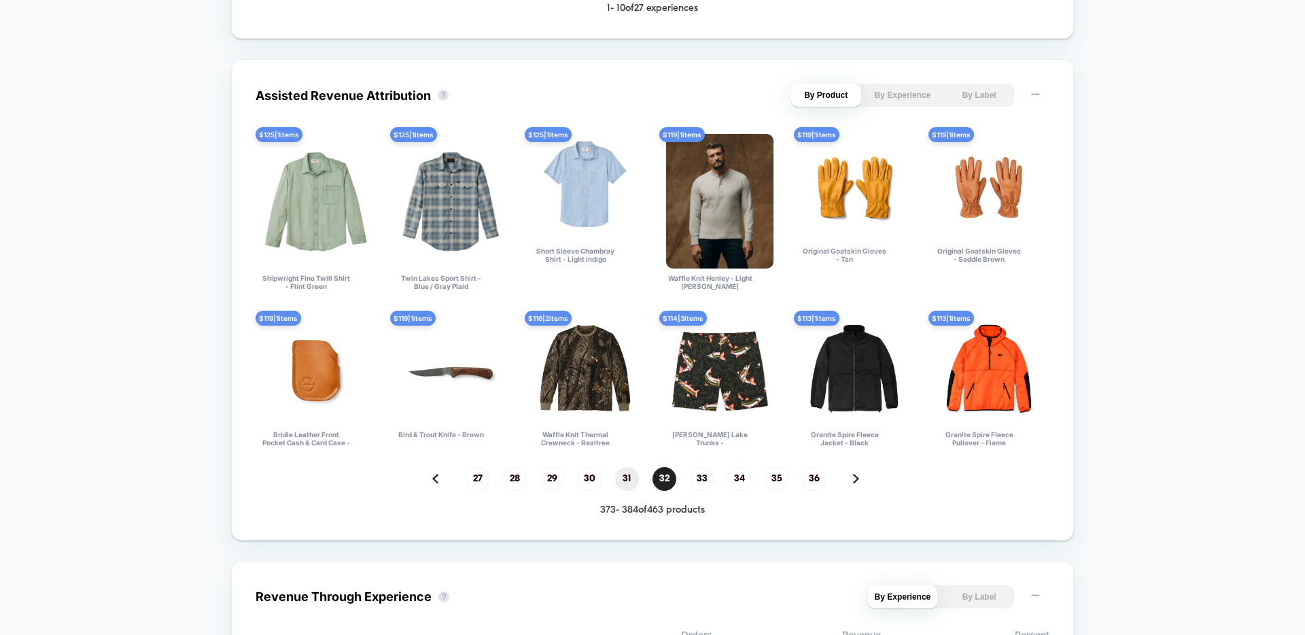
click at [625, 491] on span "31" at bounding box center [627, 479] width 24 height 24
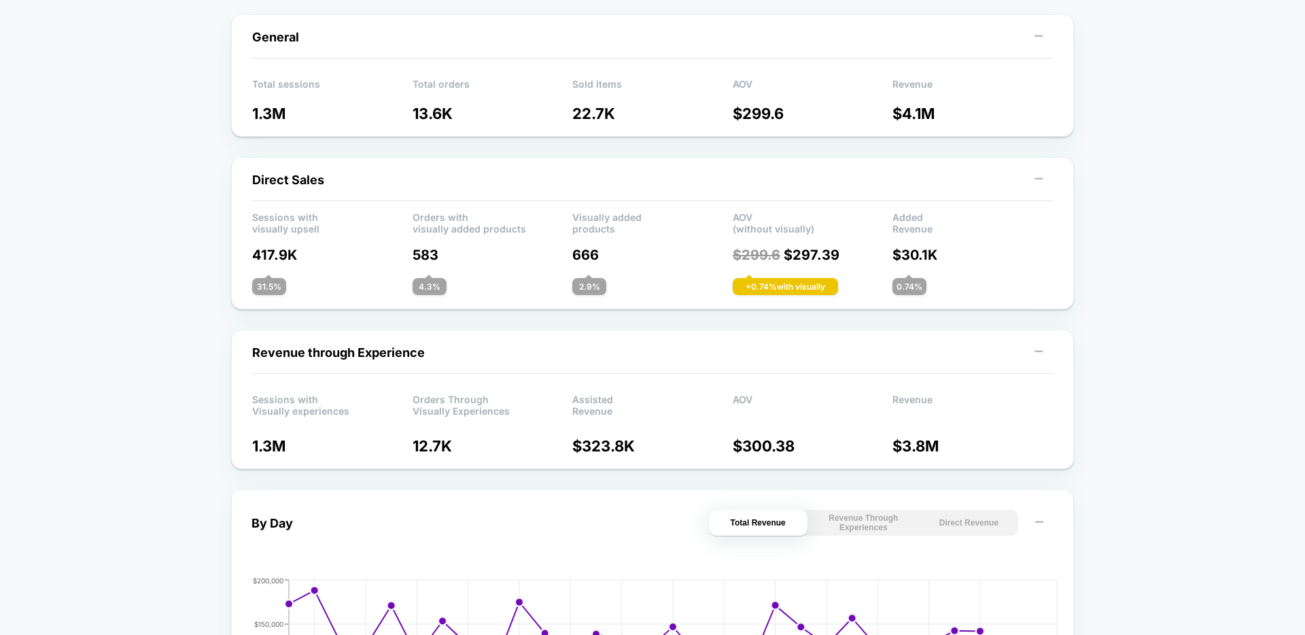
scroll to position [0, 0]
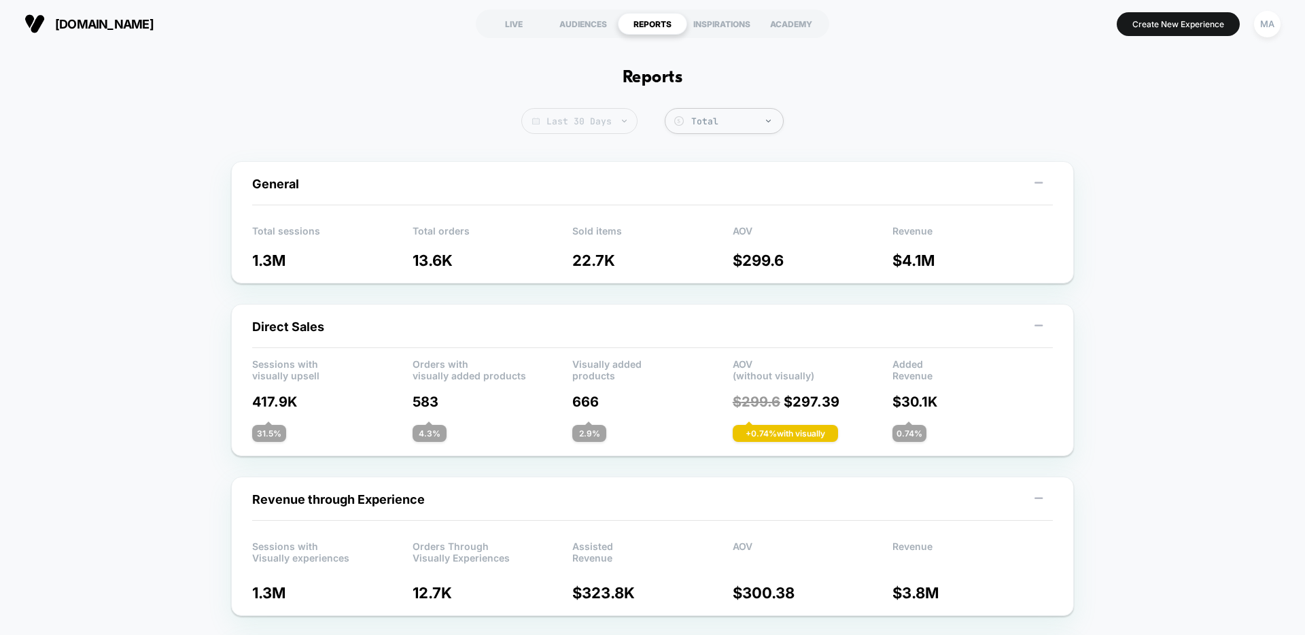
click at [612, 120] on span "Last 30 Days" at bounding box center [579, 121] width 116 height 26
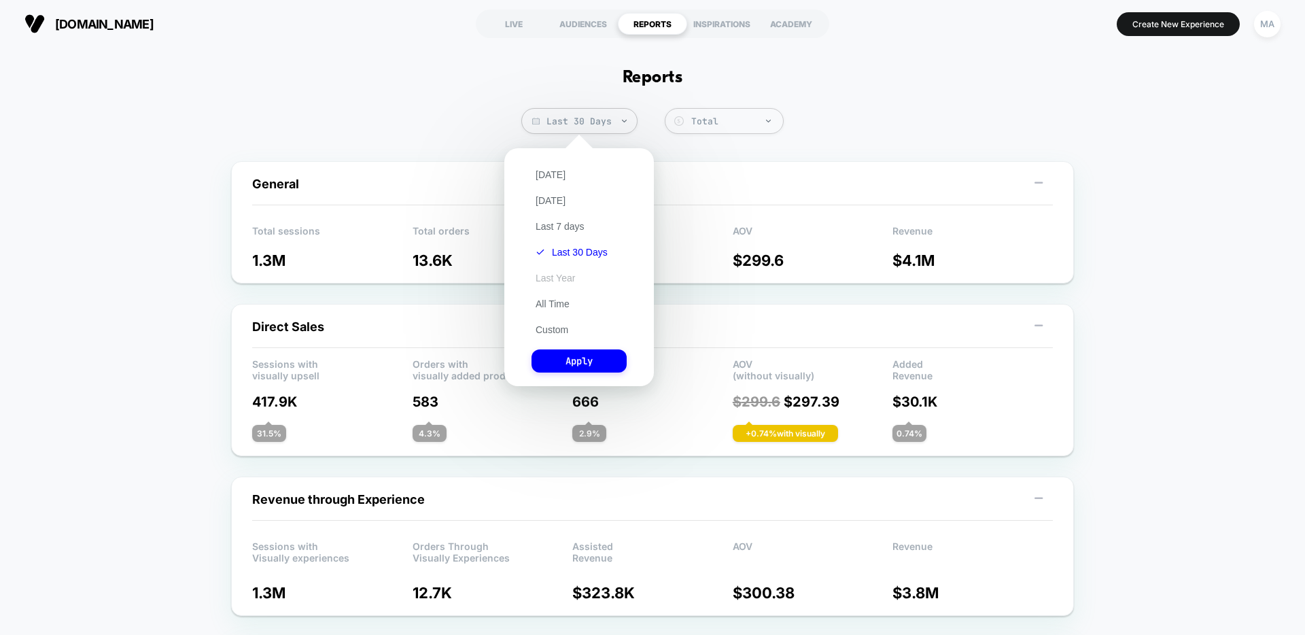
click at [546, 277] on button "Last Year" at bounding box center [556, 278] width 48 height 12
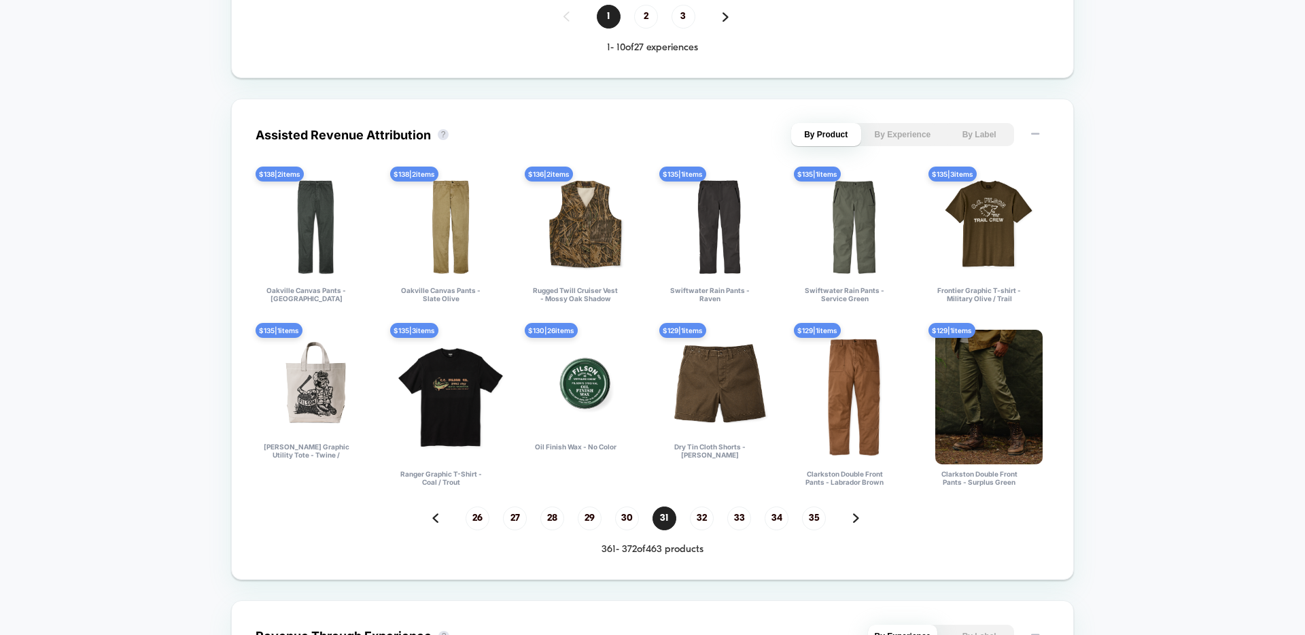
scroll to position [1543, 0]
